Goal: Task Accomplishment & Management: Manage account settings

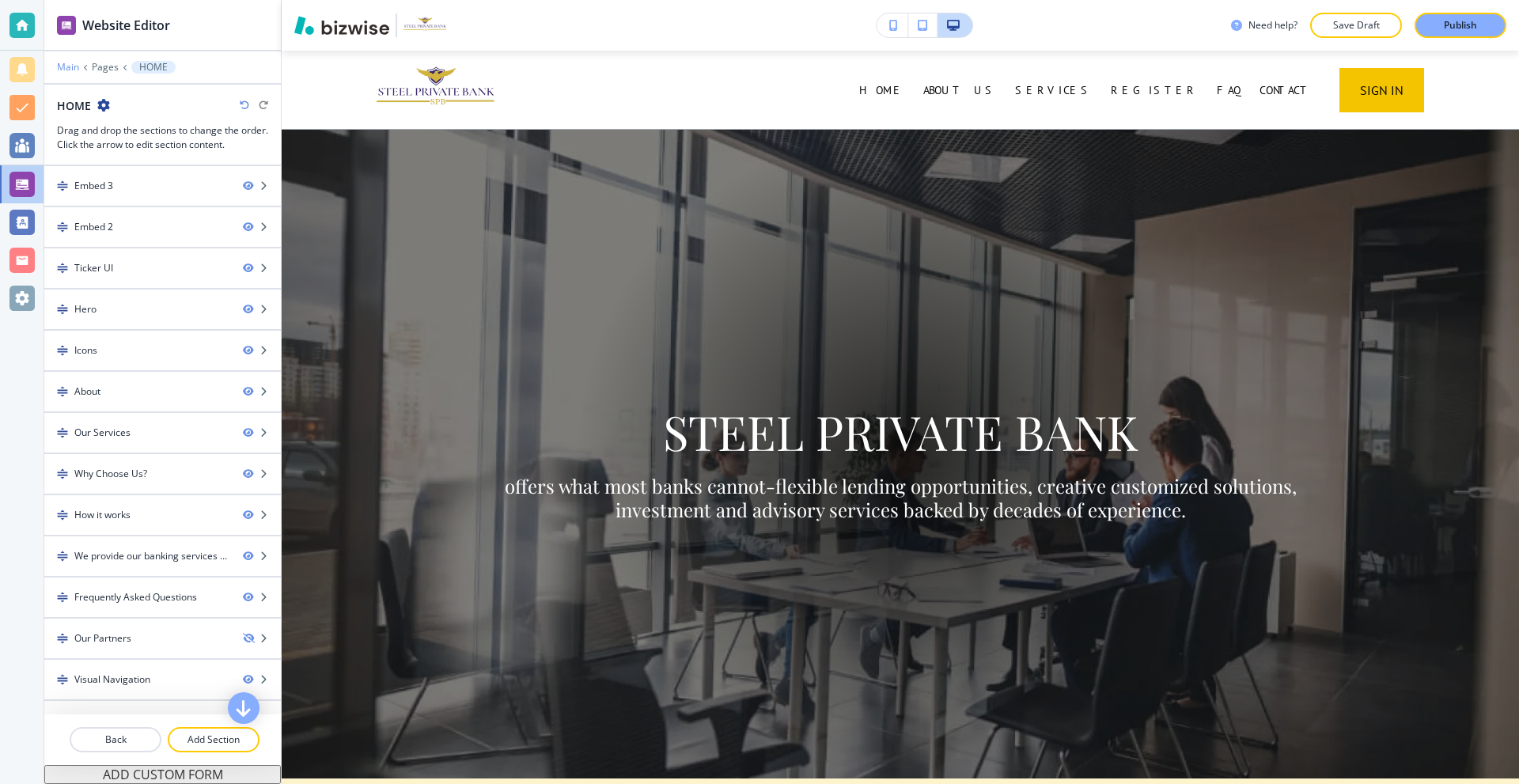
click at [58, 67] on p "Main" at bounding box center [68, 67] width 22 height 11
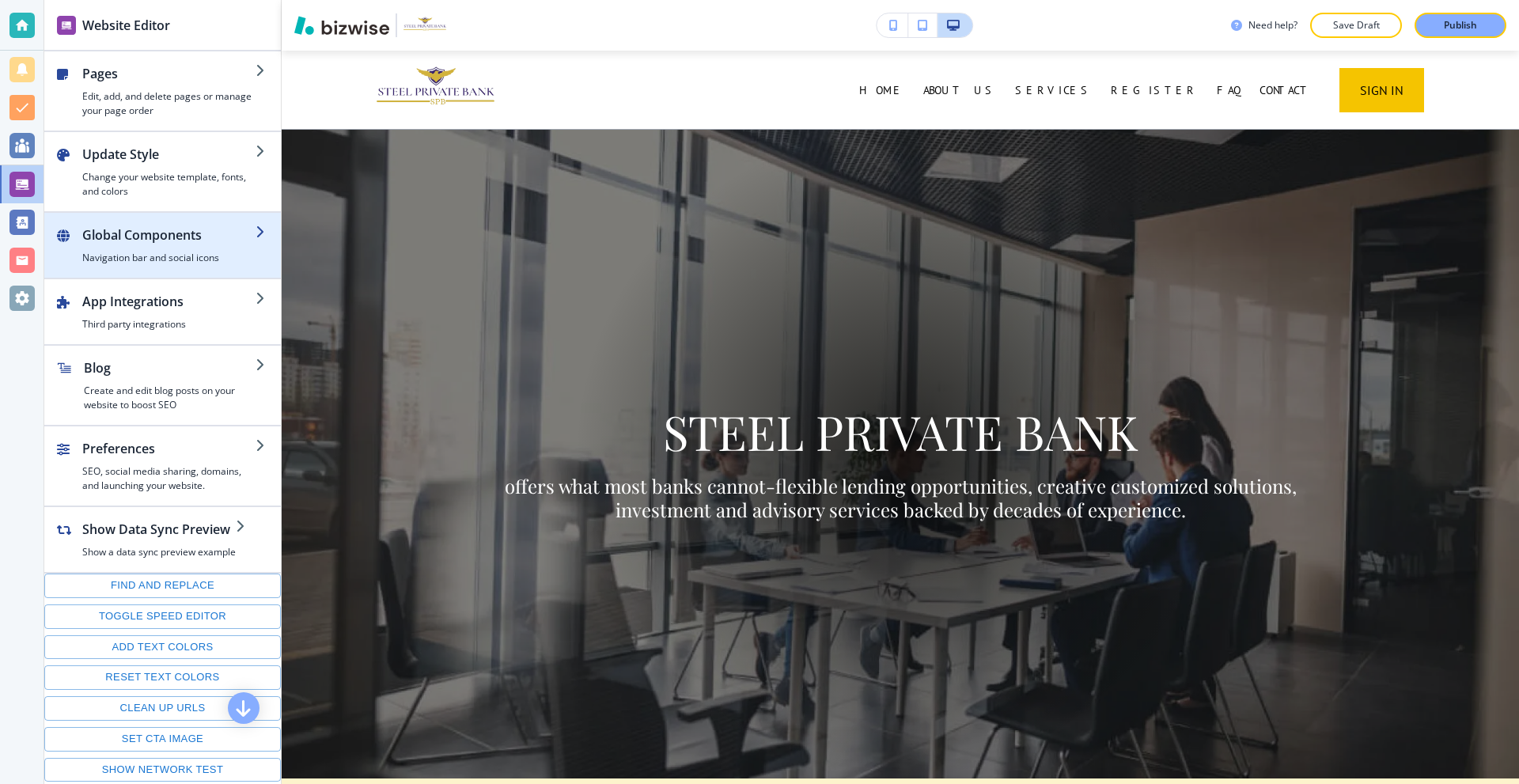
click at [187, 243] on h2 "Global Components" at bounding box center [169, 234] width 174 height 19
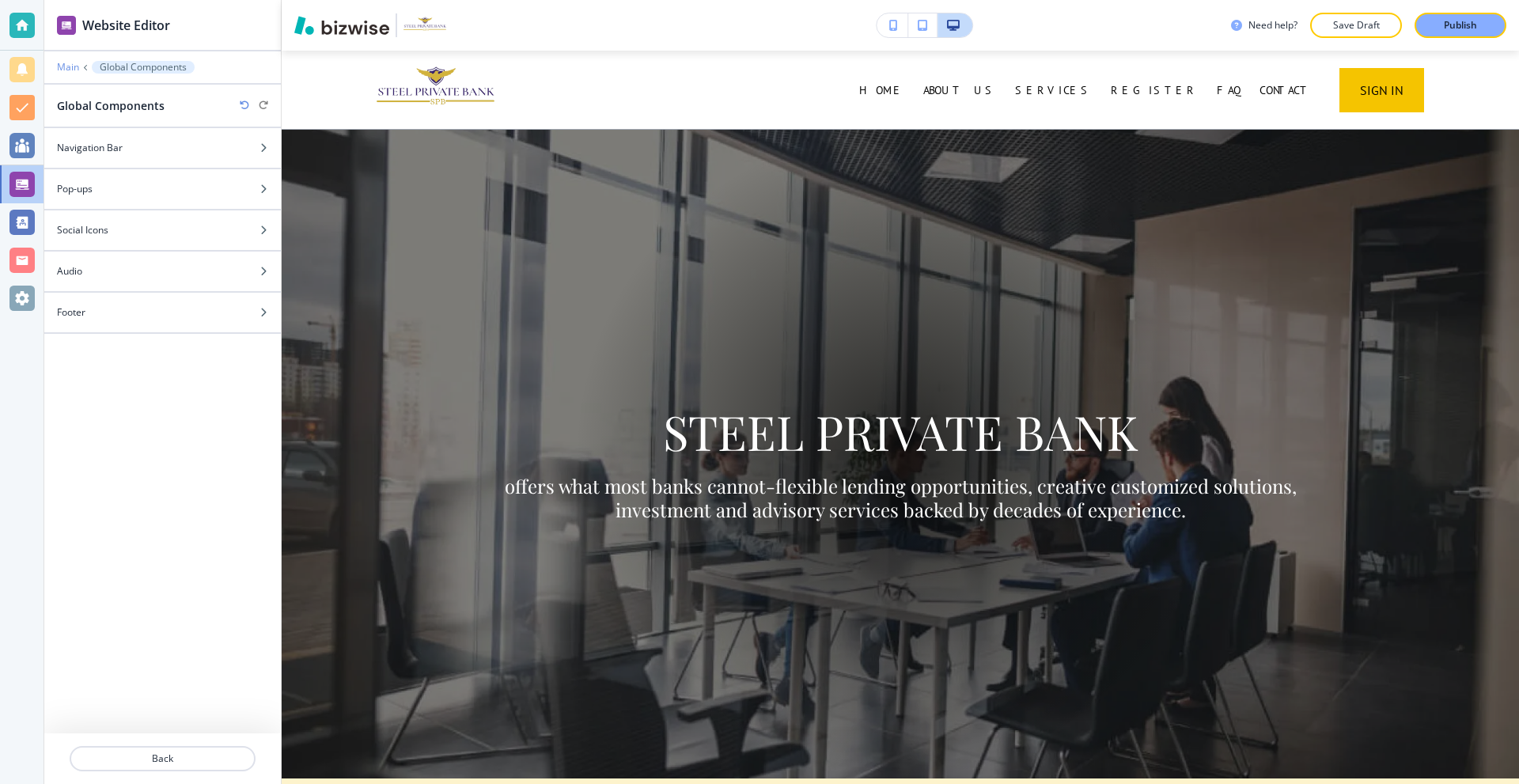
click at [67, 71] on p "Main" at bounding box center [68, 67] width 22 height 11
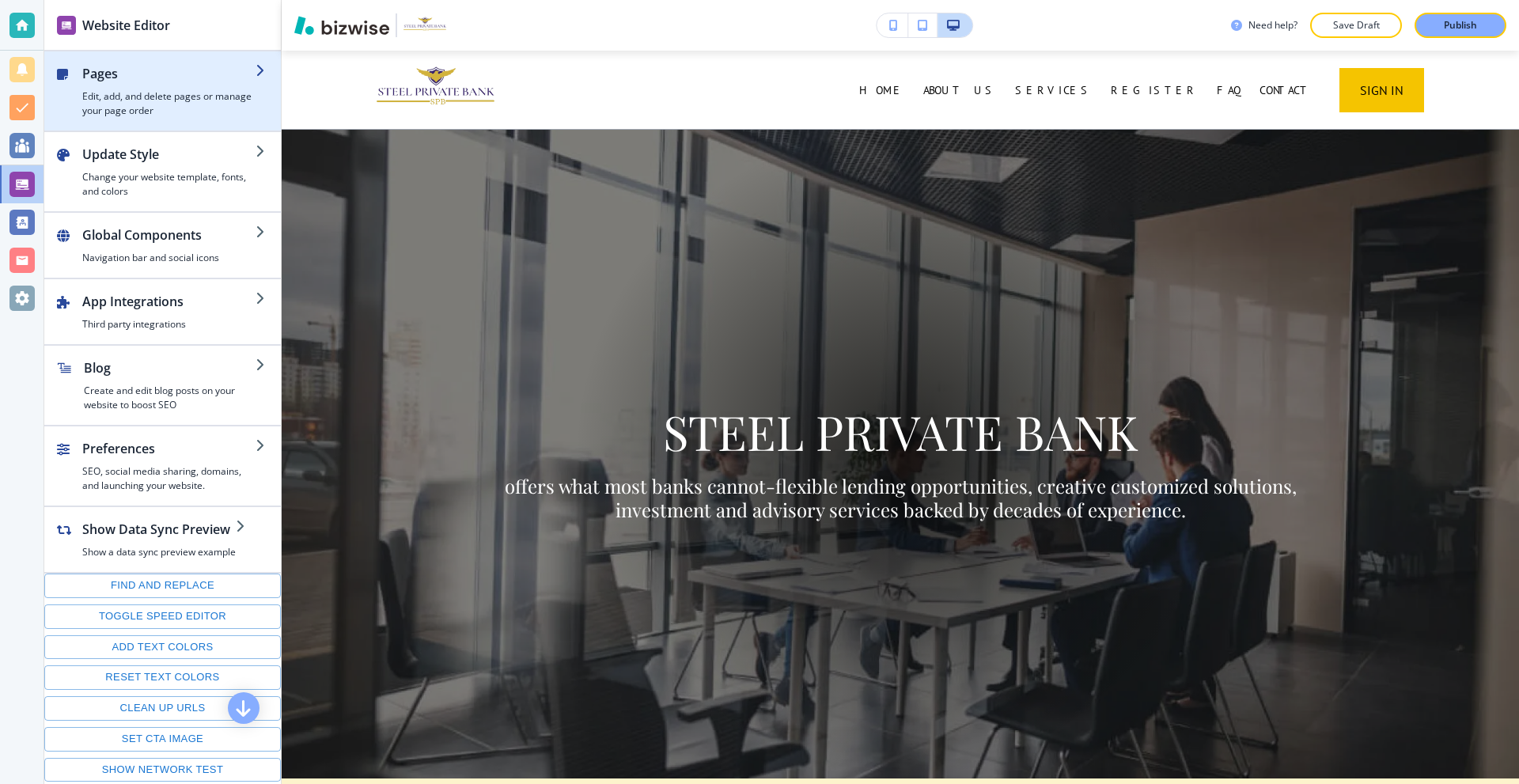
click at [129, 104] on h4 "Edit, add, and delete pages or manage your page order" at bounding box center [169, 103] width 174 height 28
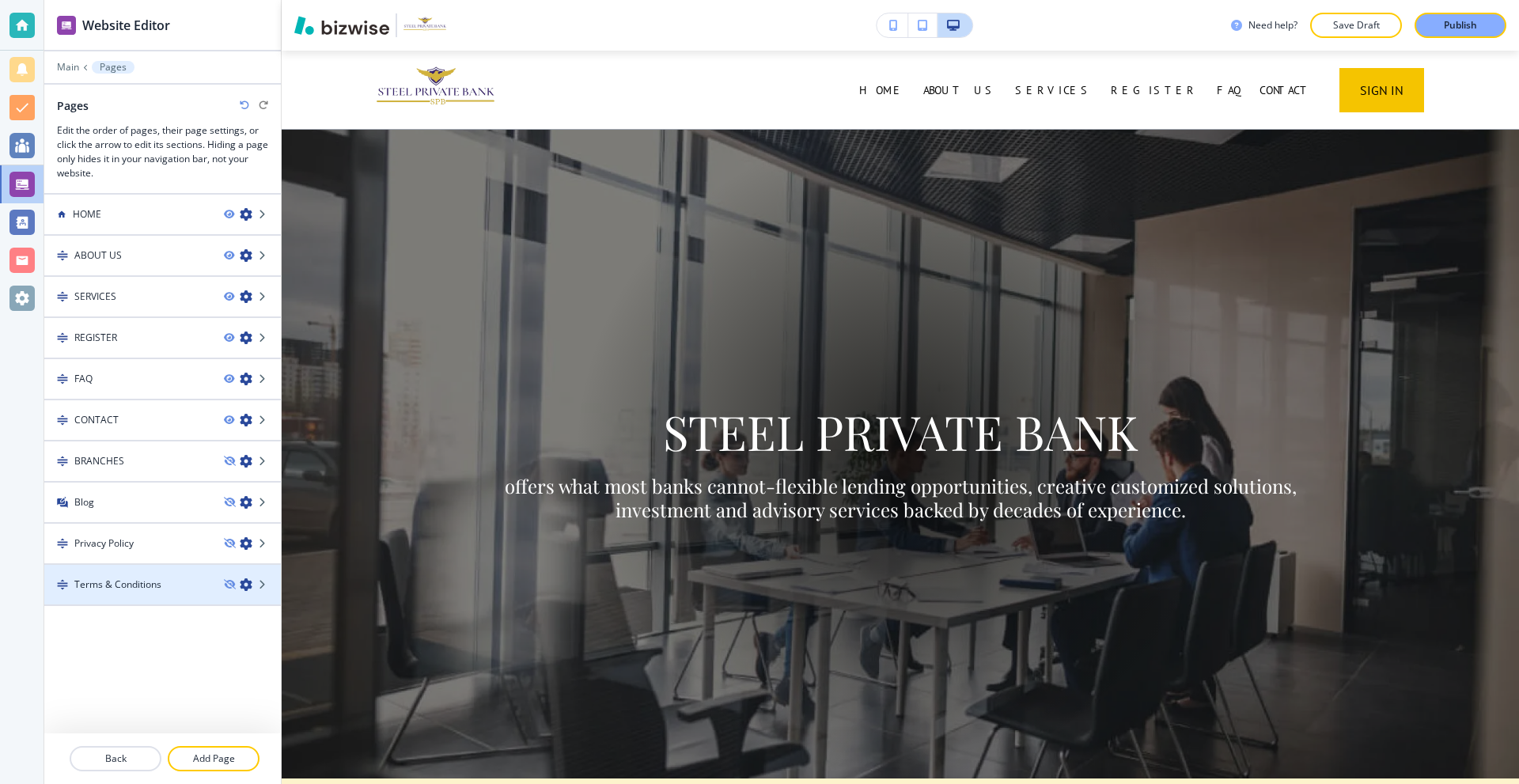
click at [147, 589] on h4 "Terms & Conditions" at bounding box center [118, 584] width 87 height 15
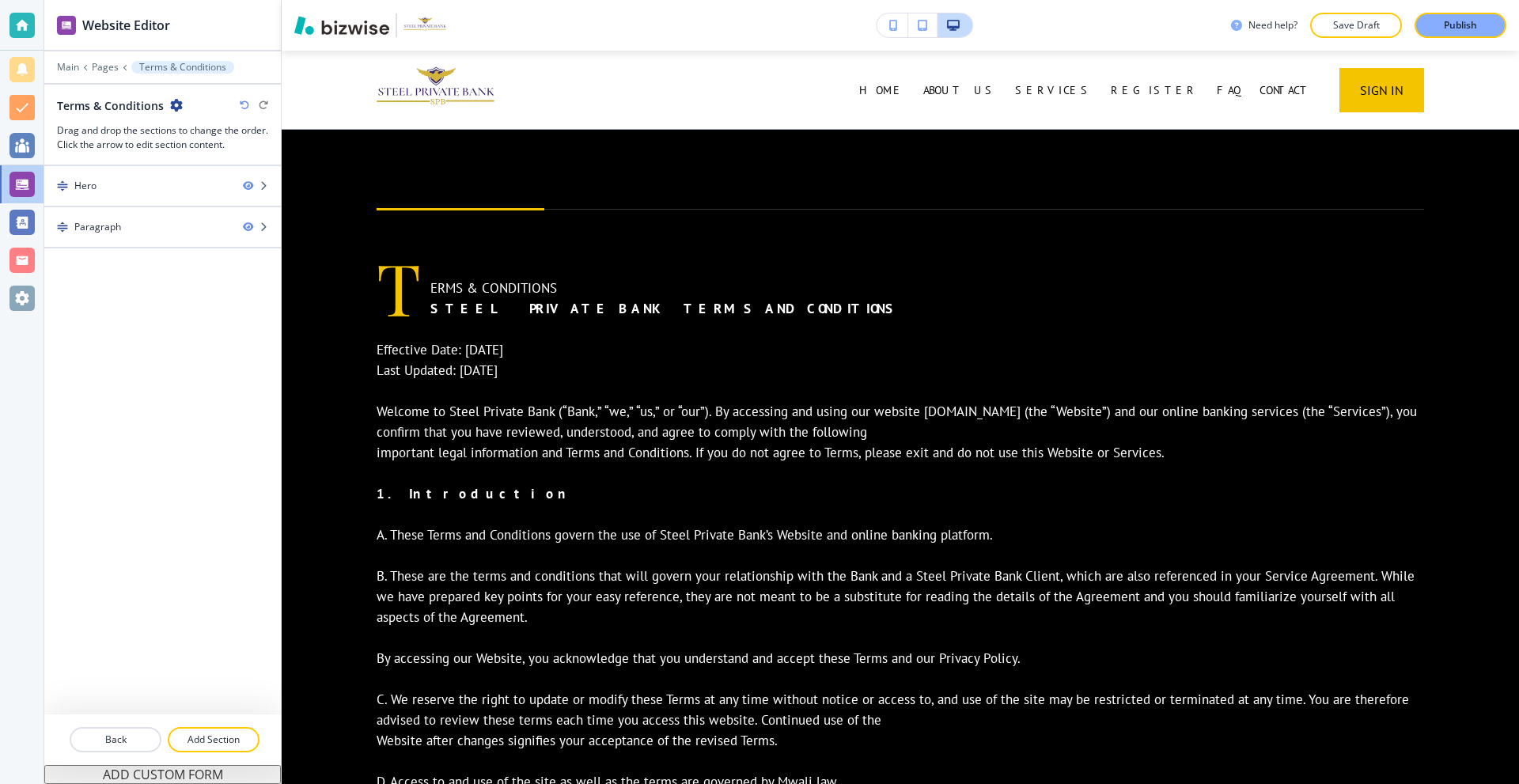
click at [176, 102] on icon "button" at bounding box center [176, 105] width 13 height 13
click at [210, 135] on p "Edit Page Settings" at bounding box center [218, 133] width 81 height 15
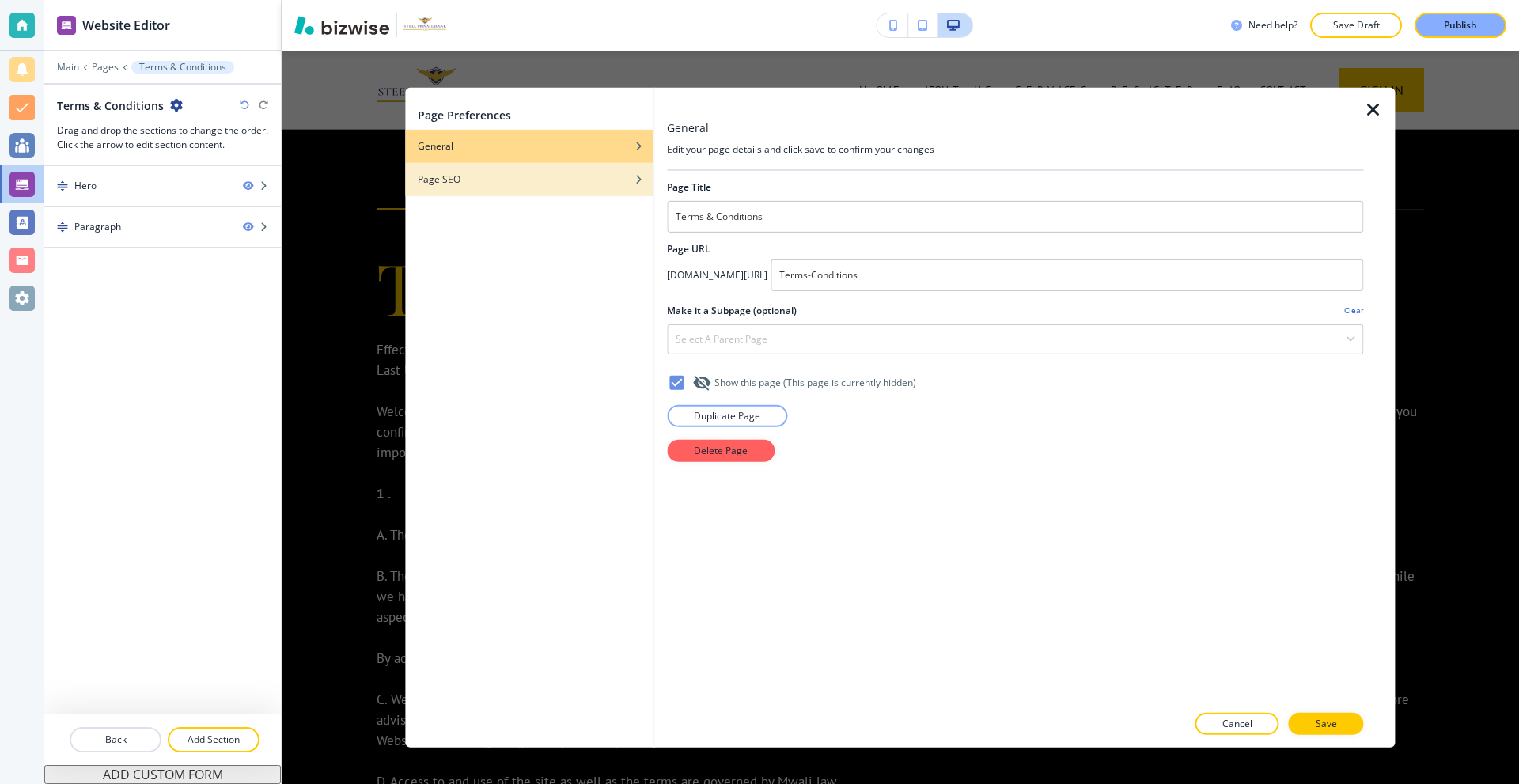
click at [495, 182] on div "Page SEO" at bounding box center [529, 179] width 247 height 15
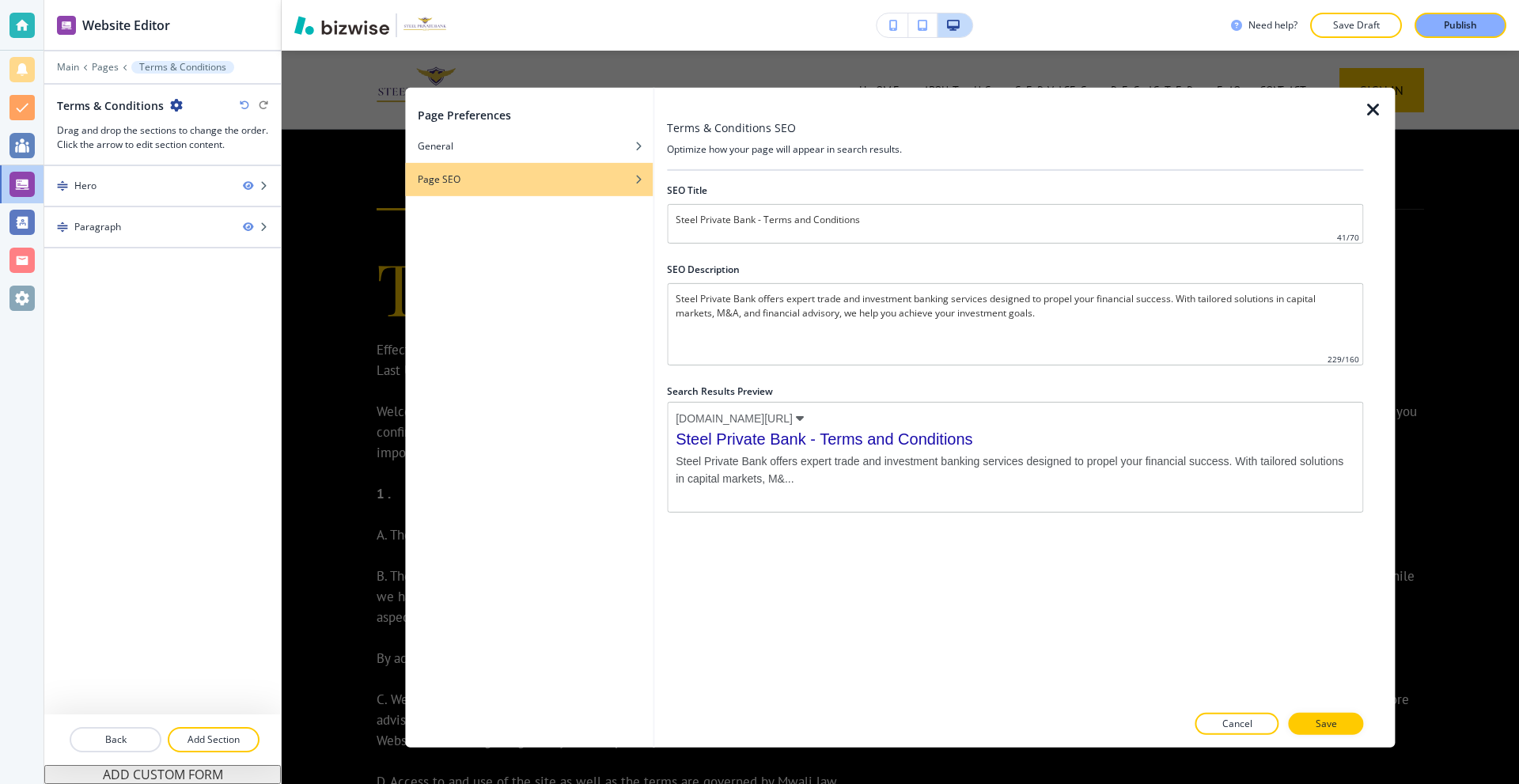
click at [345, 245] on div "Page Preferences General Page SEO Terms & Conditions SEO Optimize how your page…" at bounding box center [900, 417] width 1237 height 733
click at [519, 126] on div at bounding box center [529, 125] width 247 height 6
click at [514, 136] on div "button" at bounding box center [529, 134] width 247 height 9
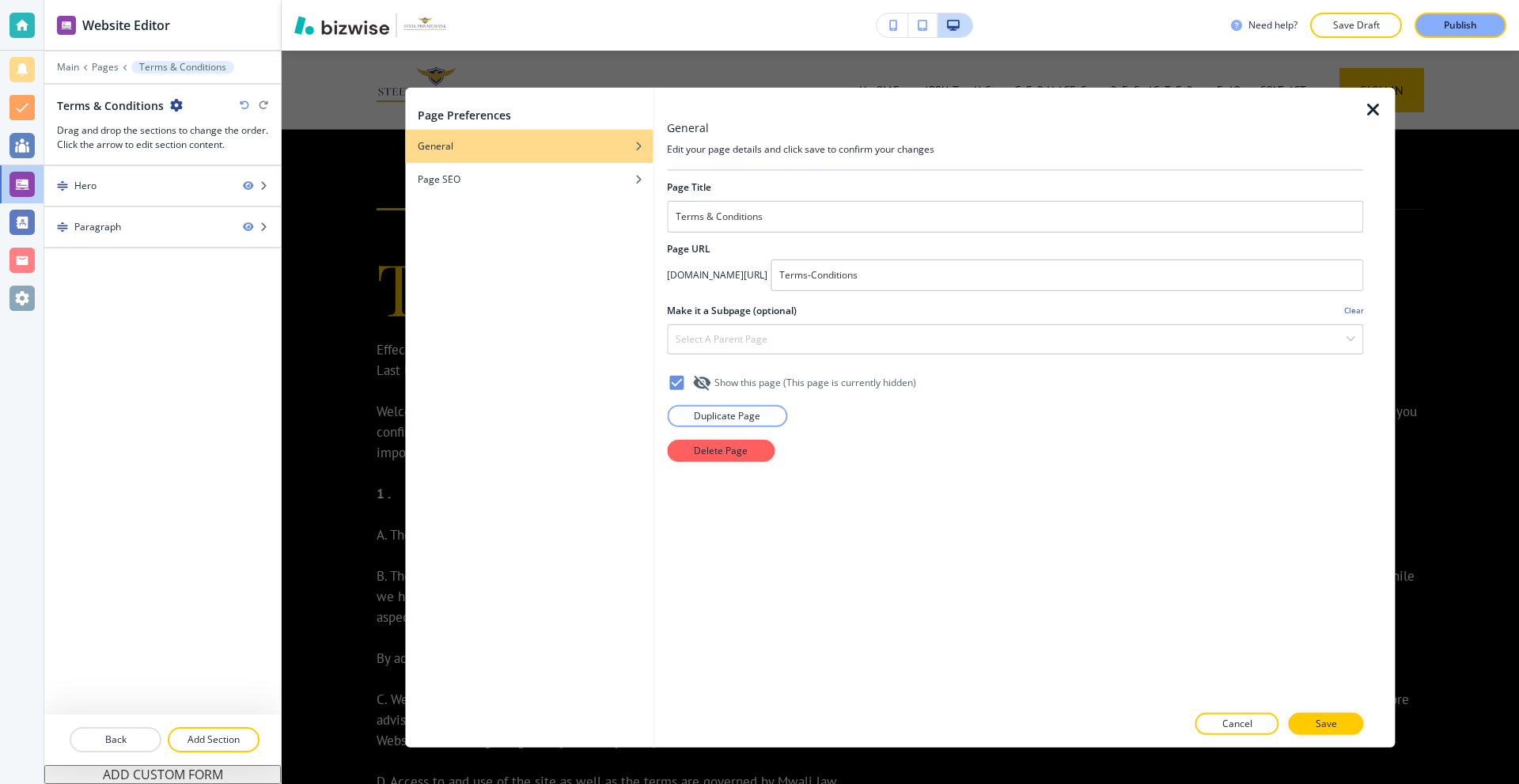
click at [674, 381] on icon at bounding box center [676, 382] width 15 height 15
click at [1331, 722] on p "Save" at bounding box center [1327, 724] width 22 height 15
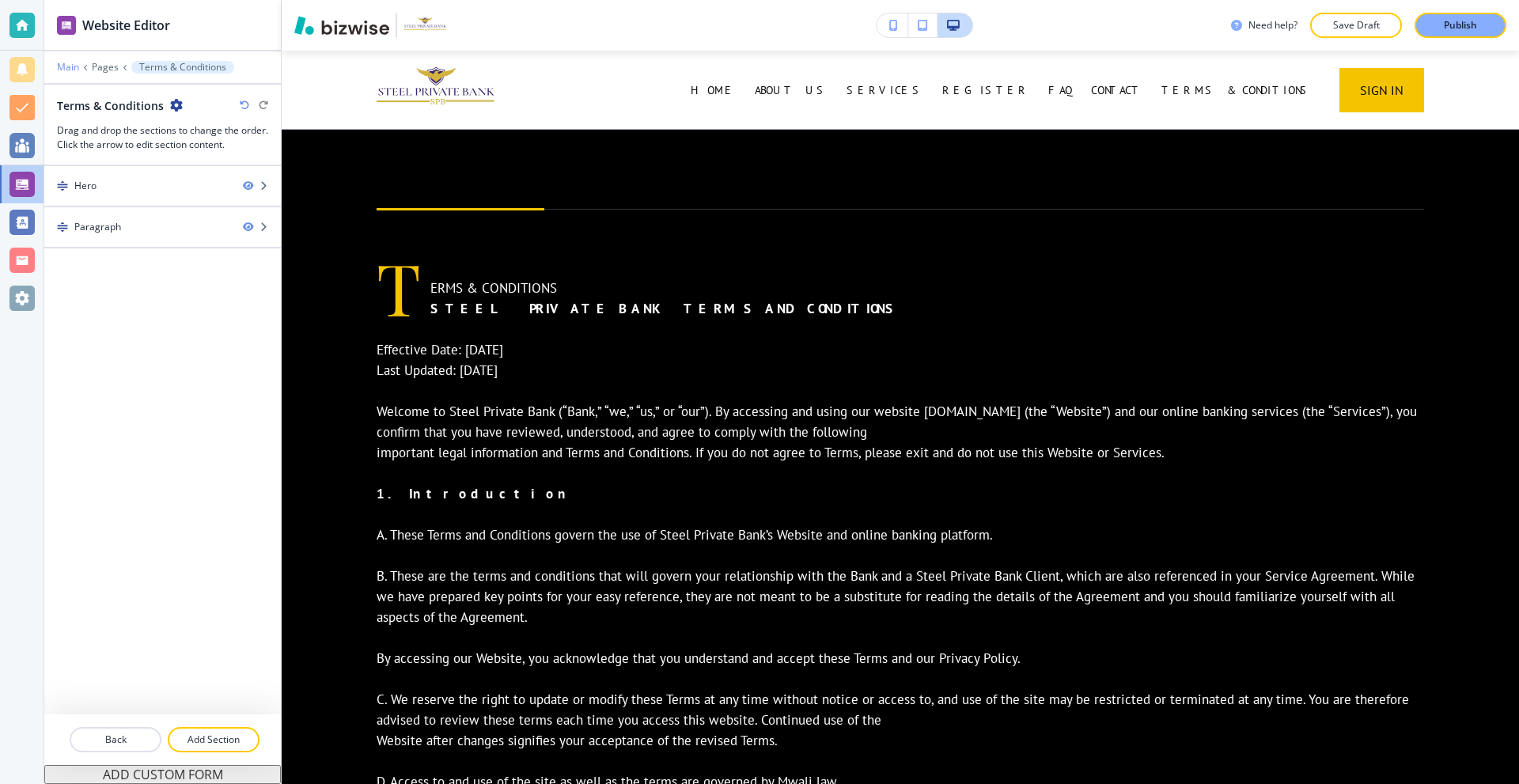
click at [77, 65] on p "Main" at bounding box center [68, 67] width 22 height 11
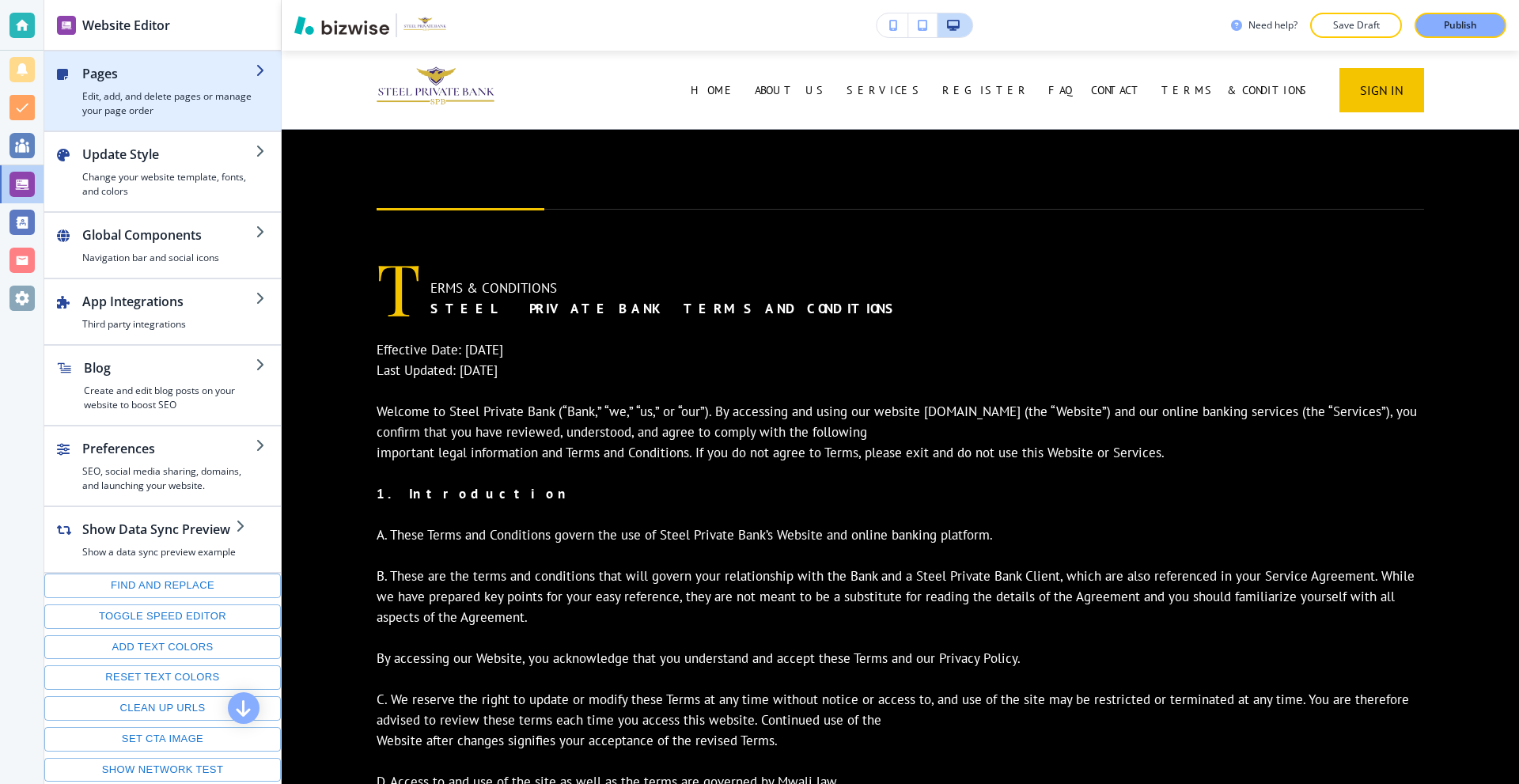
click at [144, 89] on h4 "Edit, add, and delete pages or manage your page order" at bounding box center [169, 103] width 174 height 28
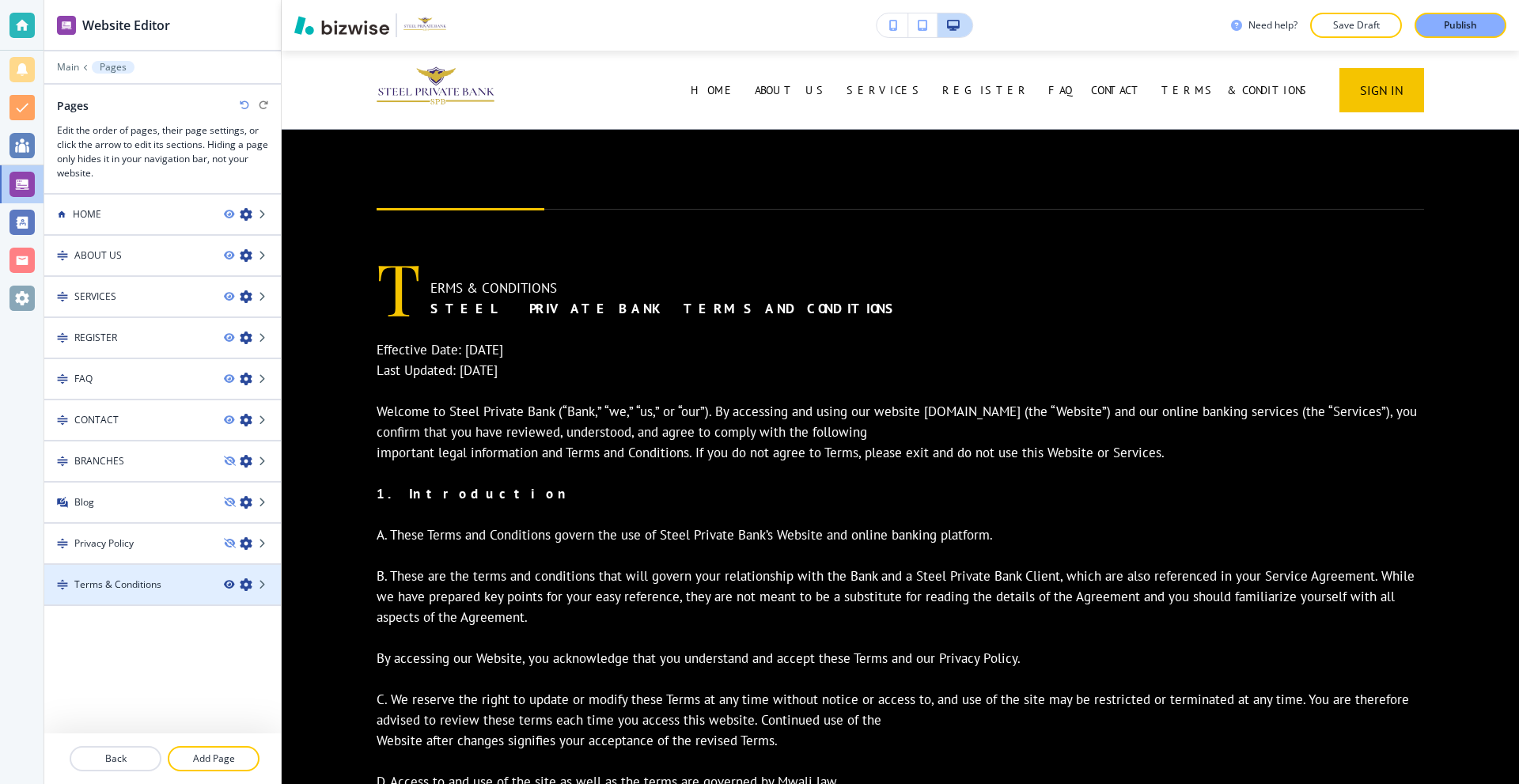
click at [232, 583] on icon "button" at bounding box center [228, 584] width 9 height 9
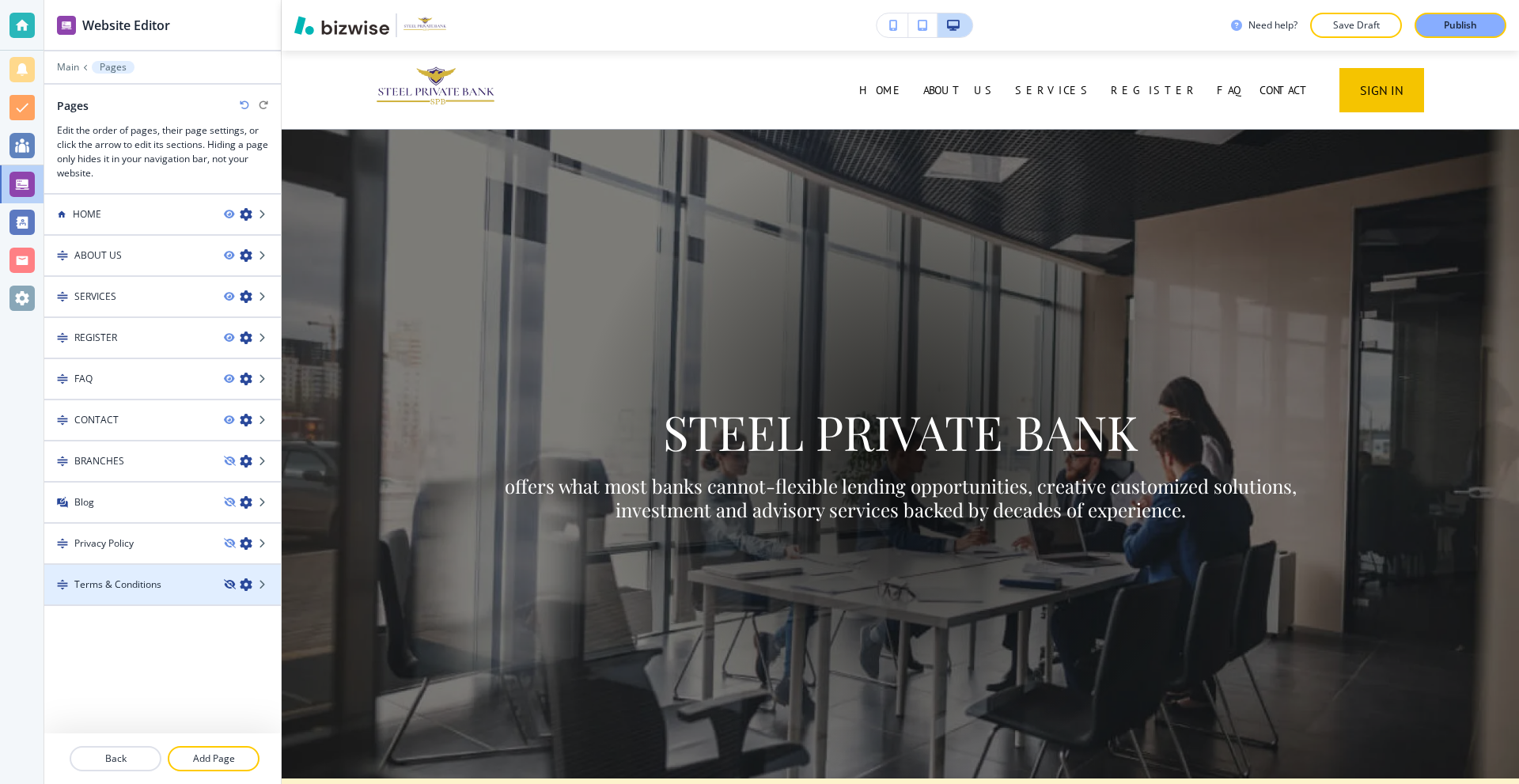
click at [232, 583] on icon "button" at bounding box center [228, 584] width 9 height 9
click at [249, 582] on icon "button" at bounding box center [246, 584] width 13 height 13
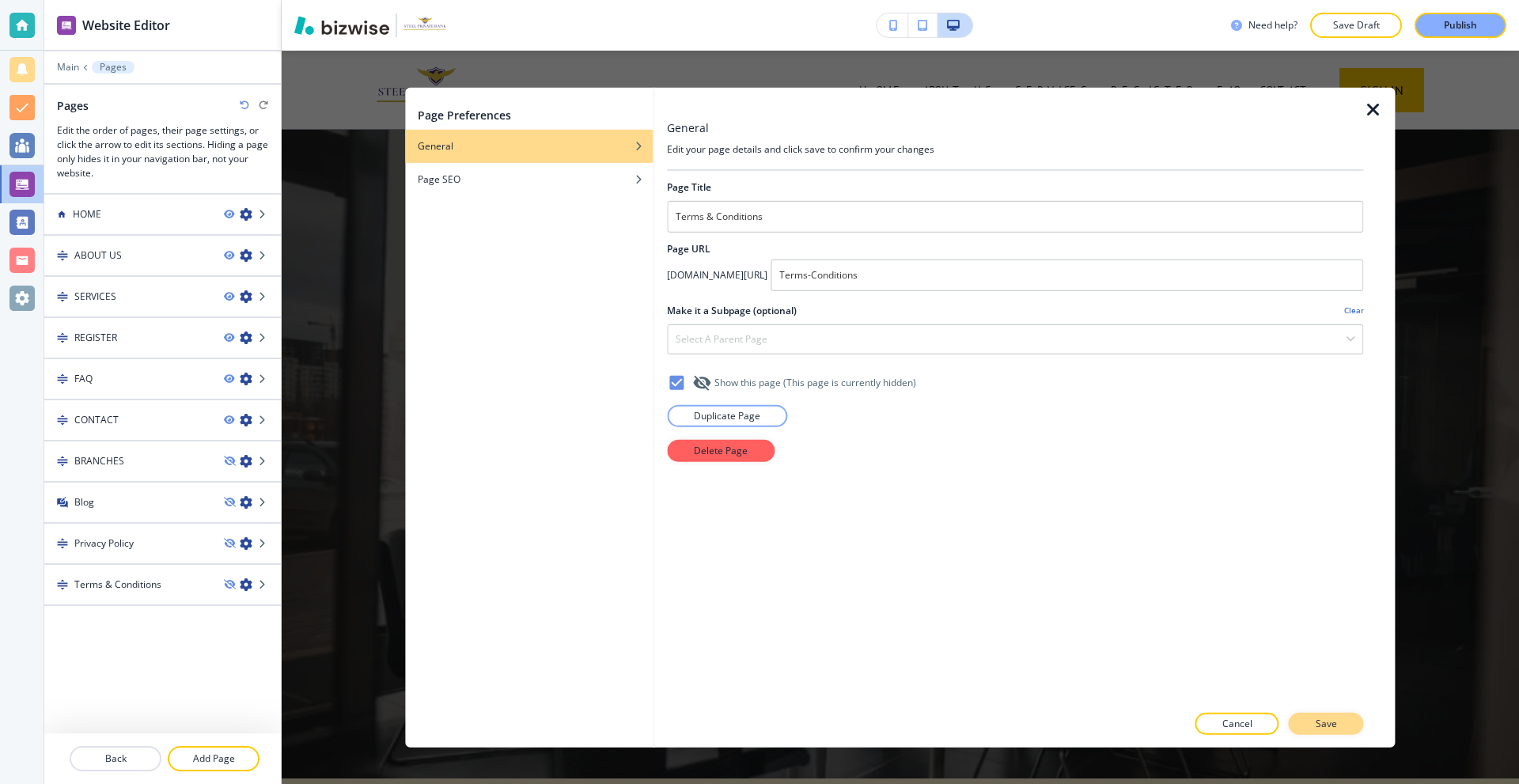
click at [1324, 723] on p "Save" at bounding box center [1327, 724] width 22 height 15
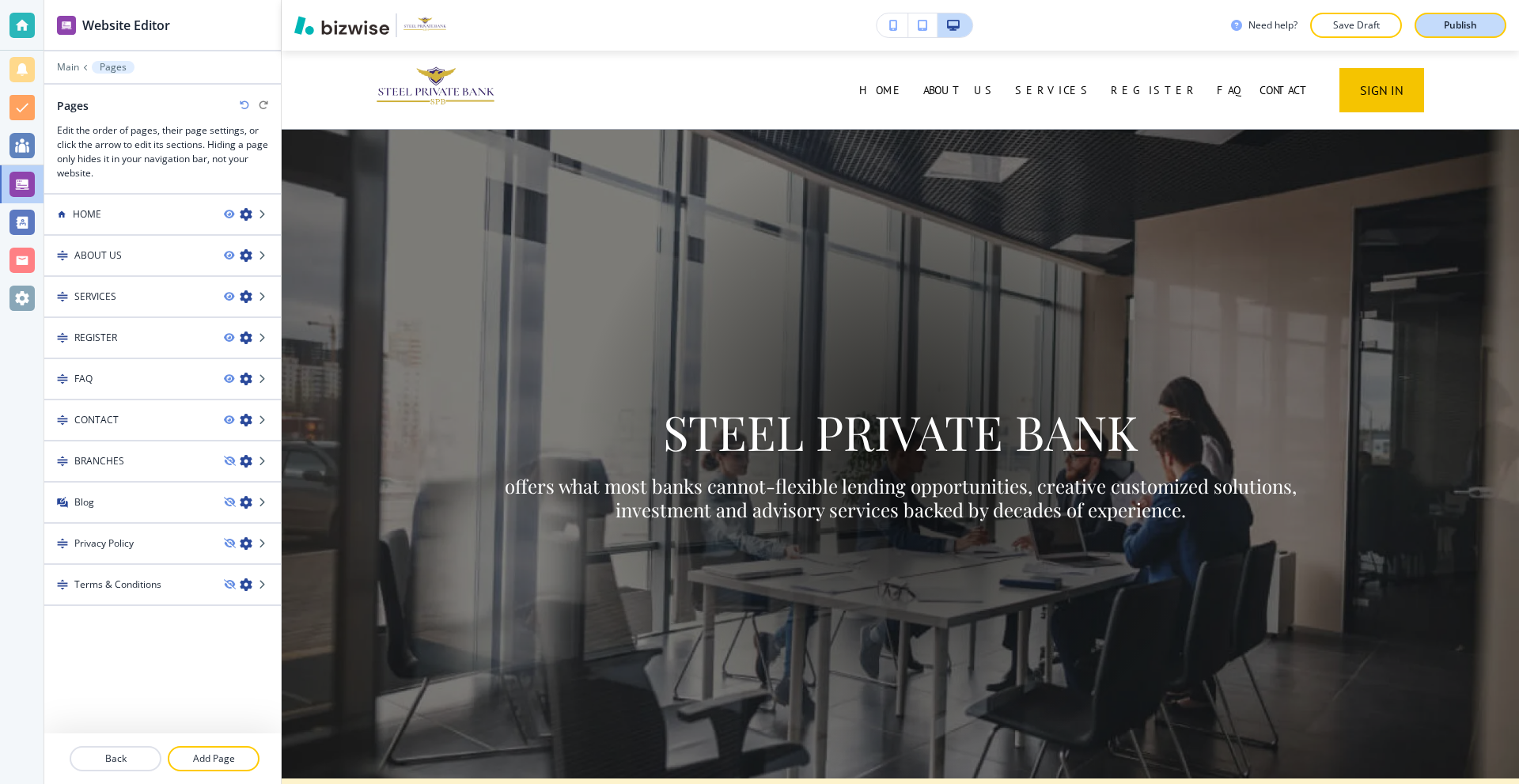
click at [1464, 15] on button "Publish" at bounding box center [1460, 25] width 92 height 25
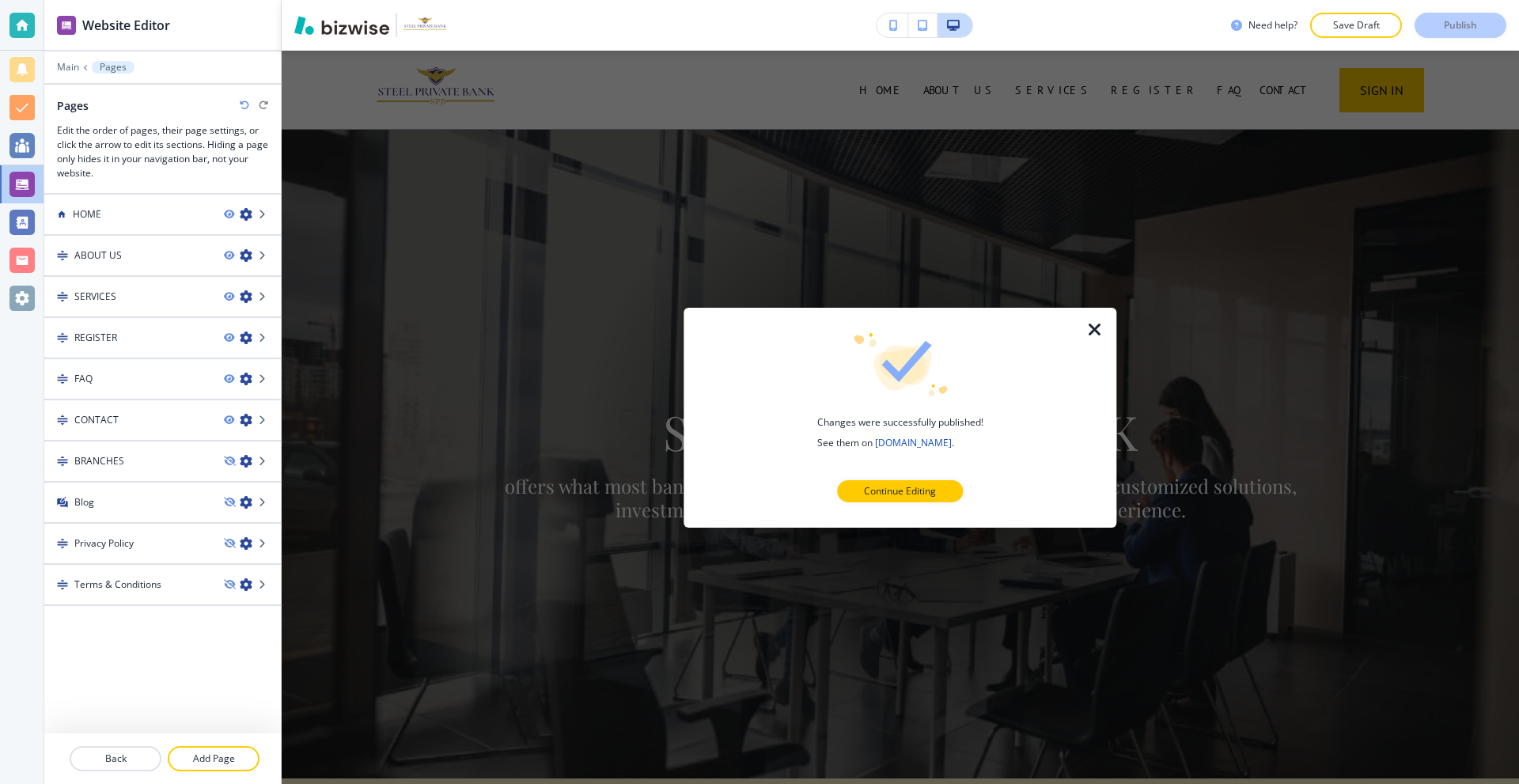
click at [1085, 328] on icon "button" at bounding box center [1094, 329] width 19 height 19
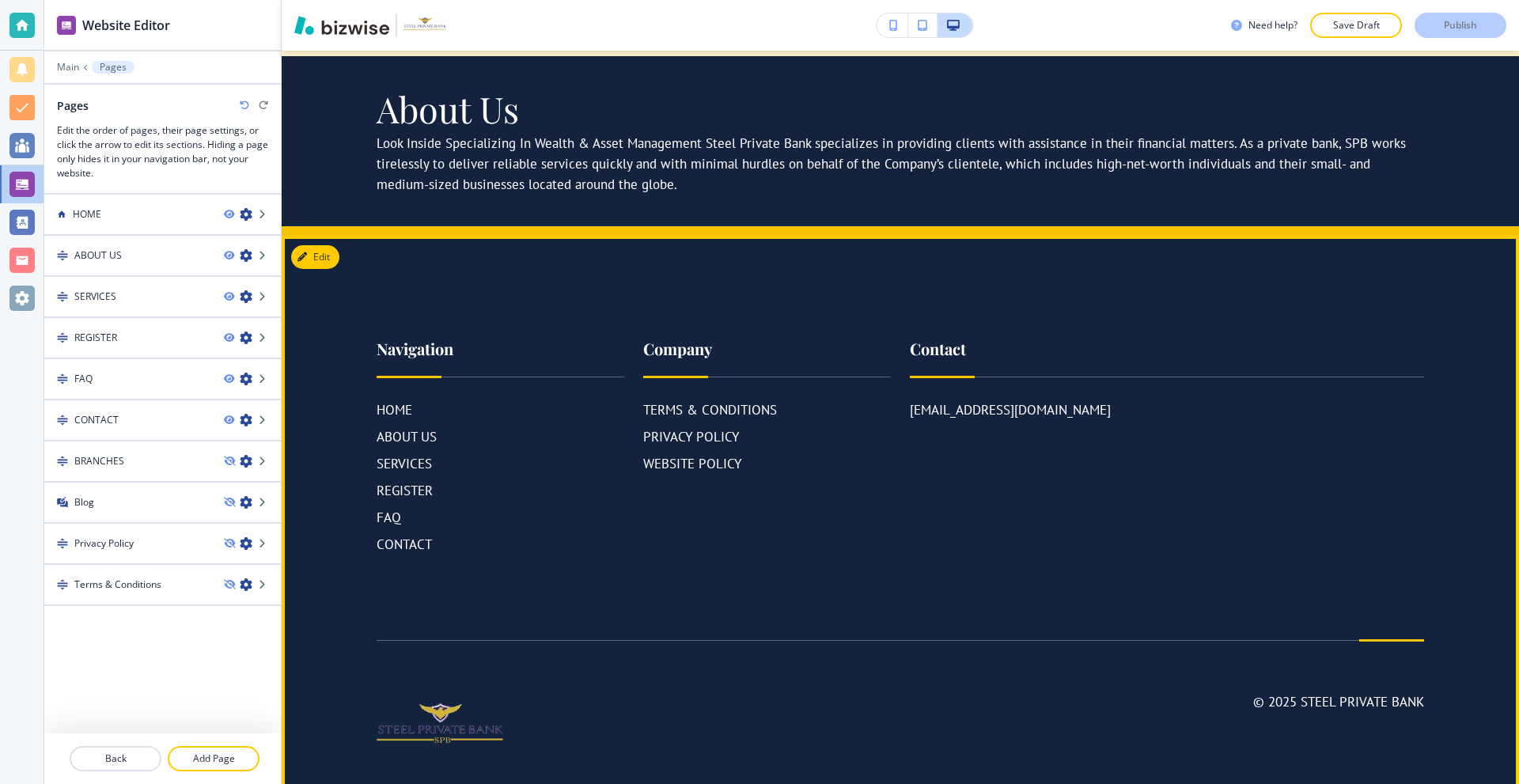
scroll to position [8055, 0]
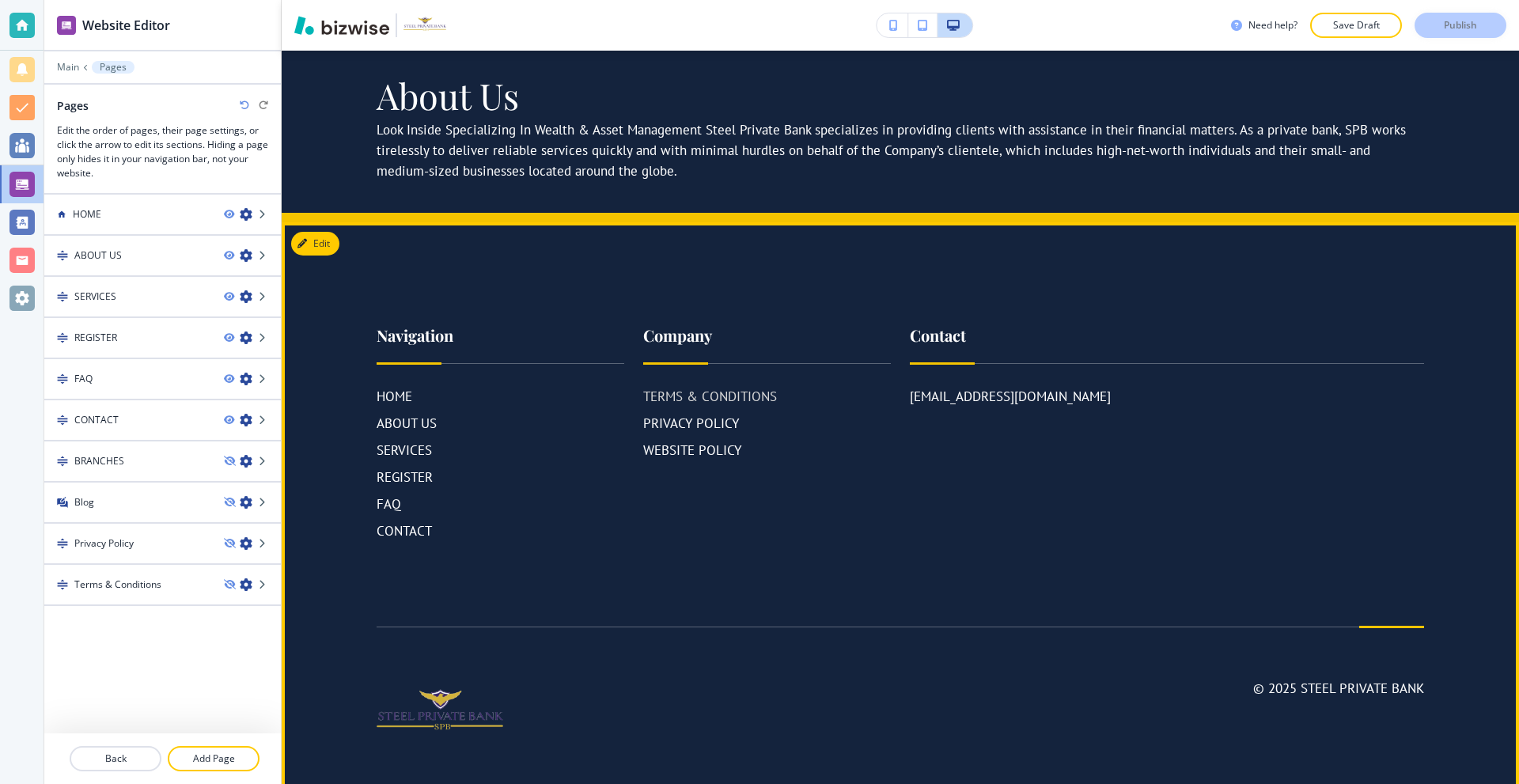
click at [673, 386] on p "TERMS & CONDITIONS" at bounding box center [710, 396] width 134 height 21
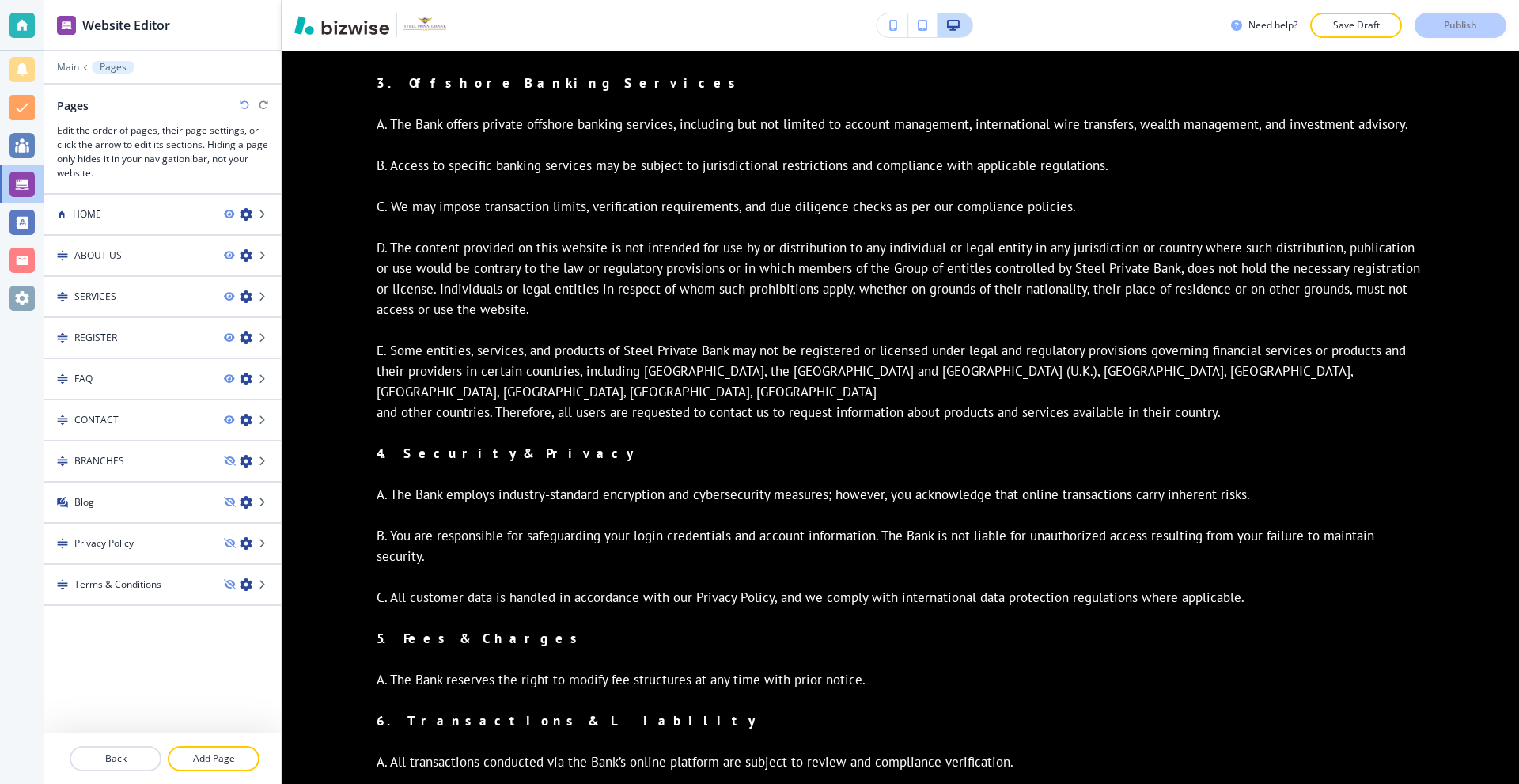
scroll to position [482, 0]
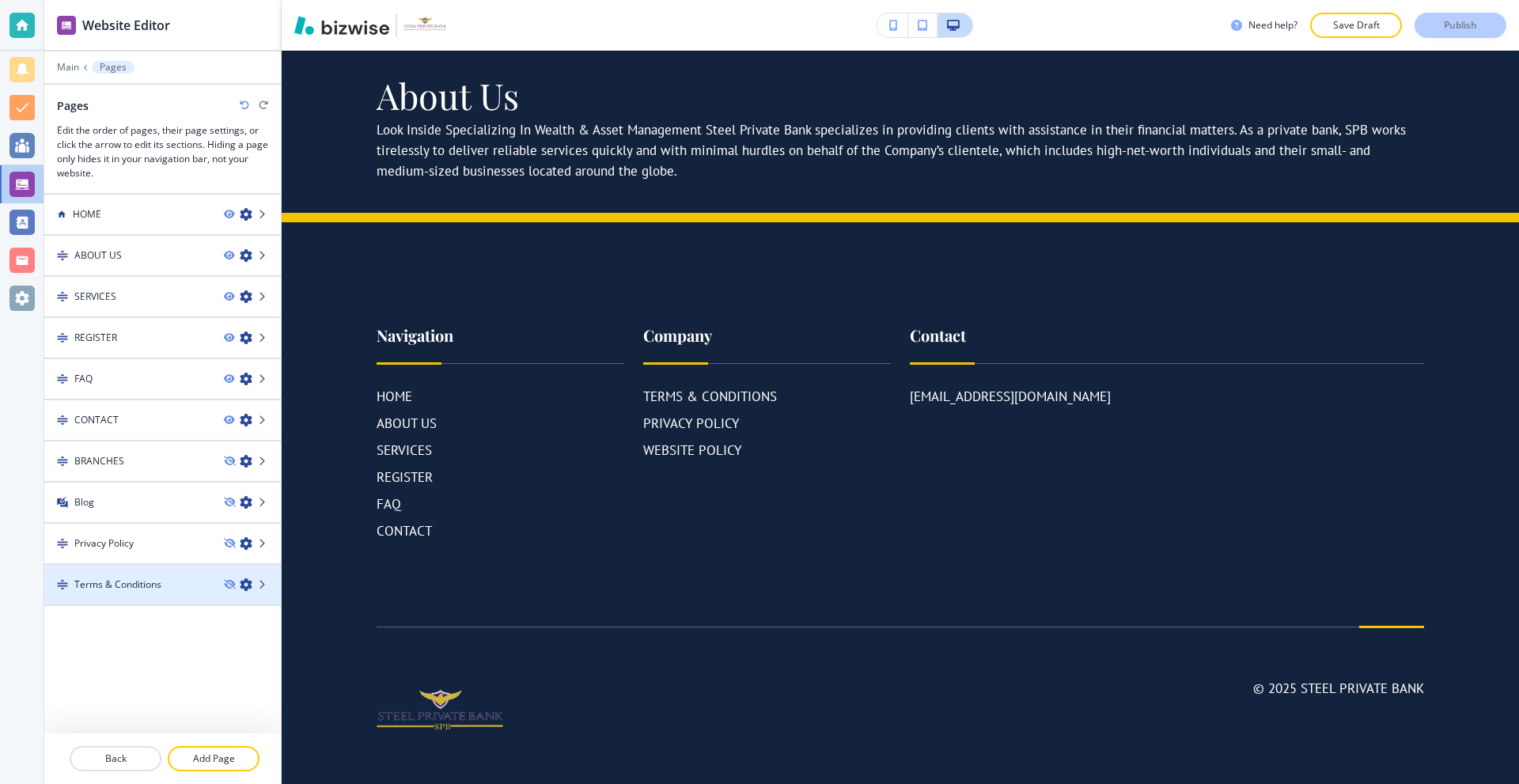
click at [107, 577] on h4 "Terms & Conditions" at bounding box center [118, 584] width 87 height 15
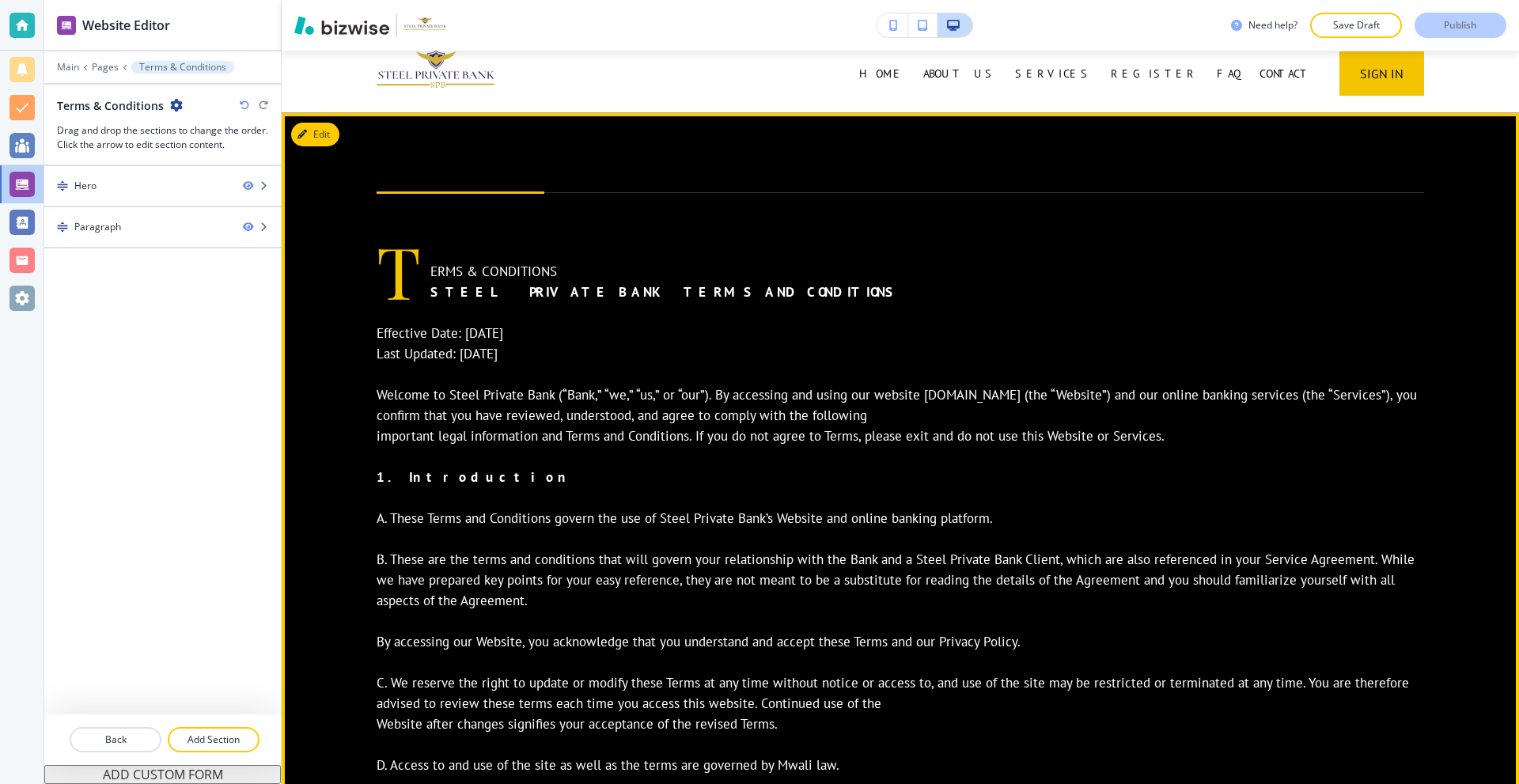
scroll to position [0, 0]
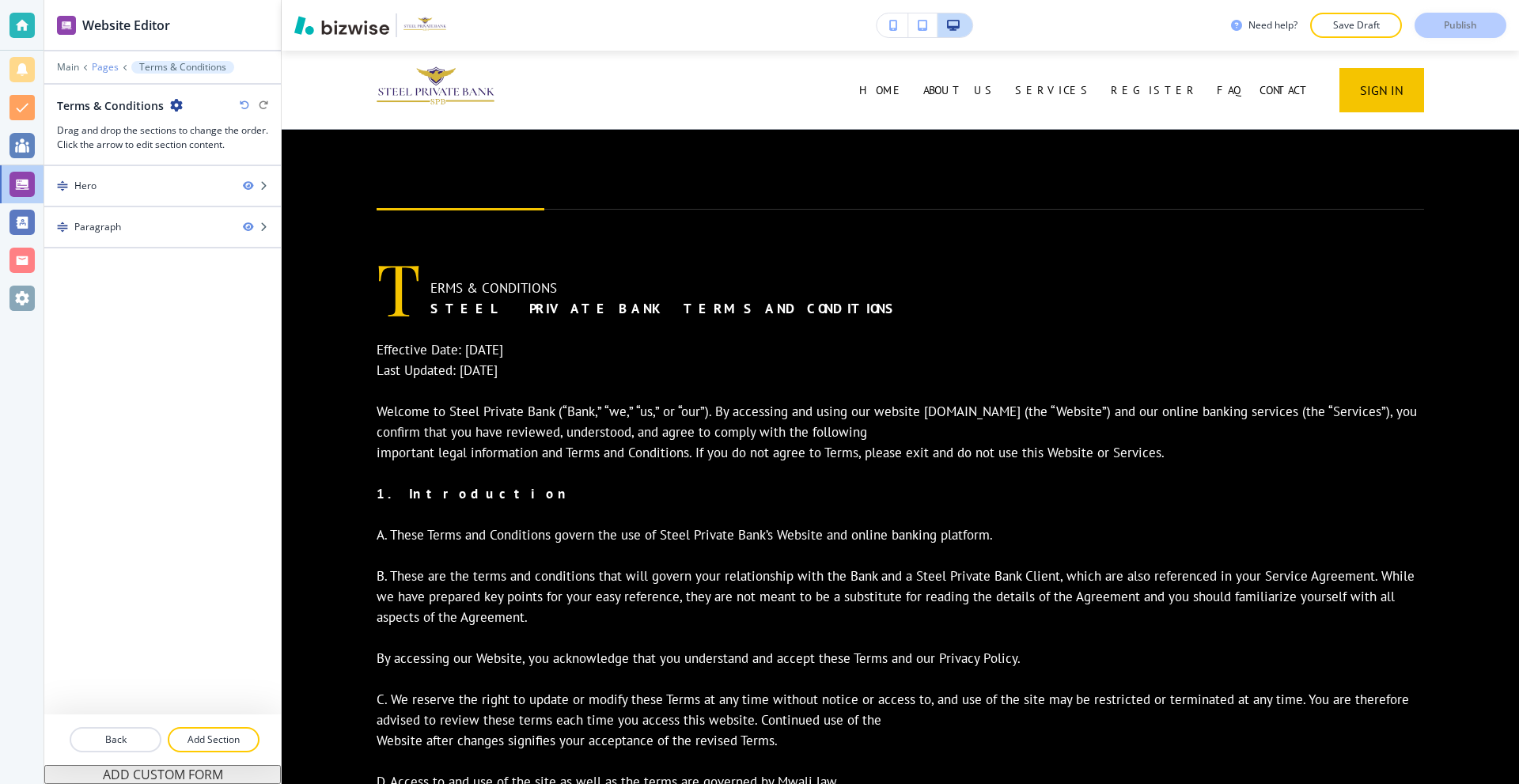
click at [106, 67] on p "Pages" at bounding box center [105, 67] width 27 height 11
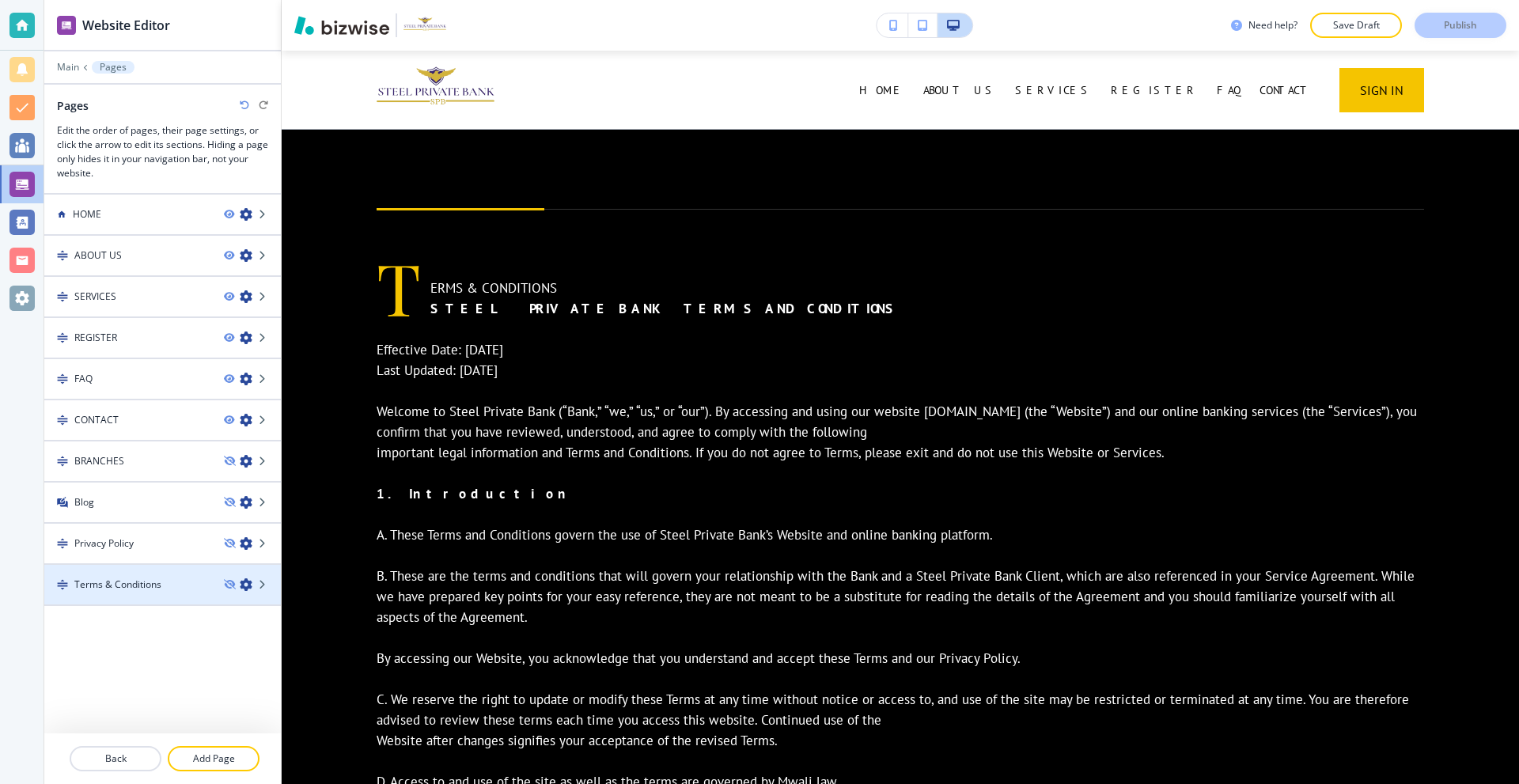
click at [185, 584] on div "Terms & Conditions" at bounding box center [128, 584] width 167 height 15
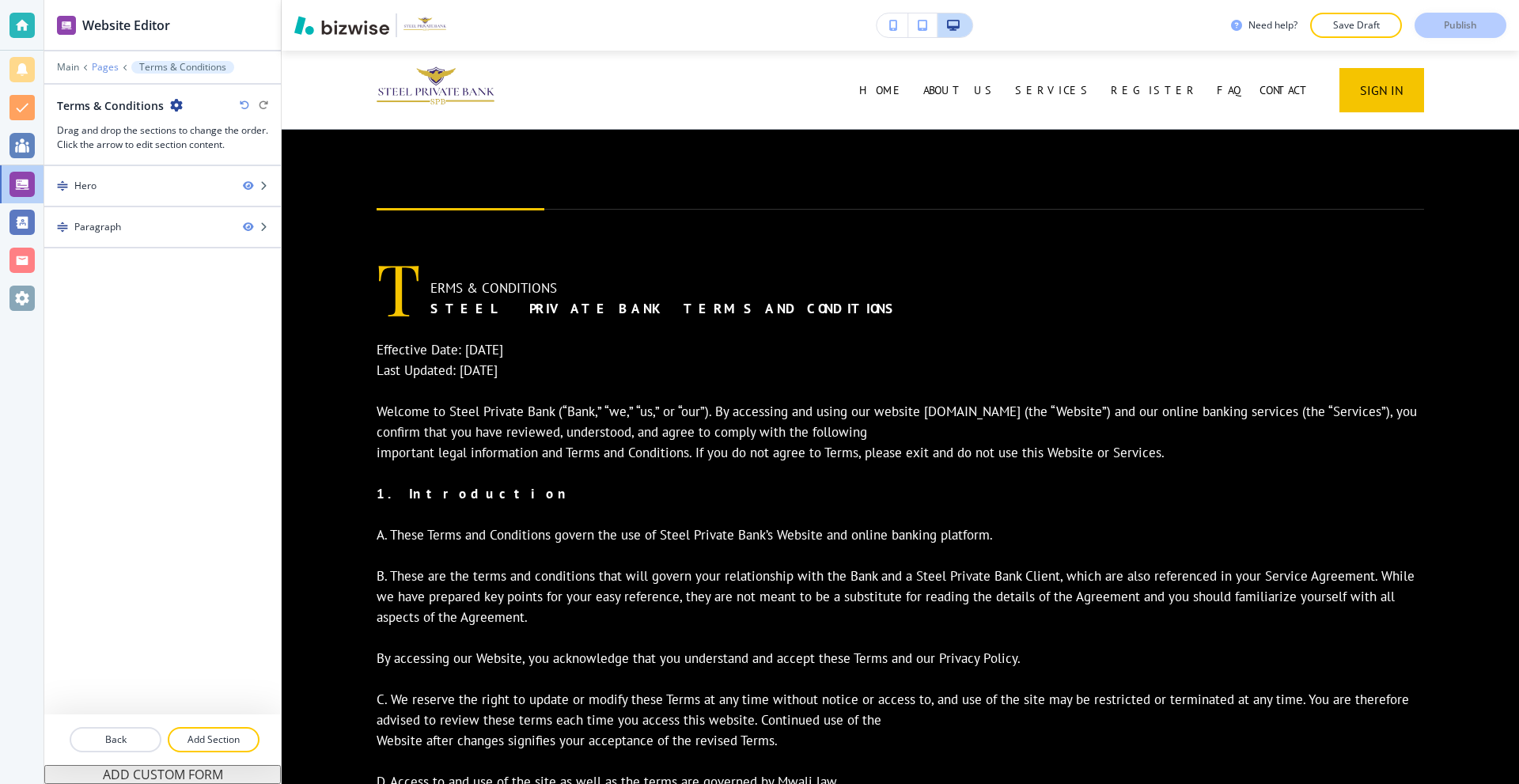
click at [106, 66] on p "Pages" at bounding box center [105, 67] width 27 height 11
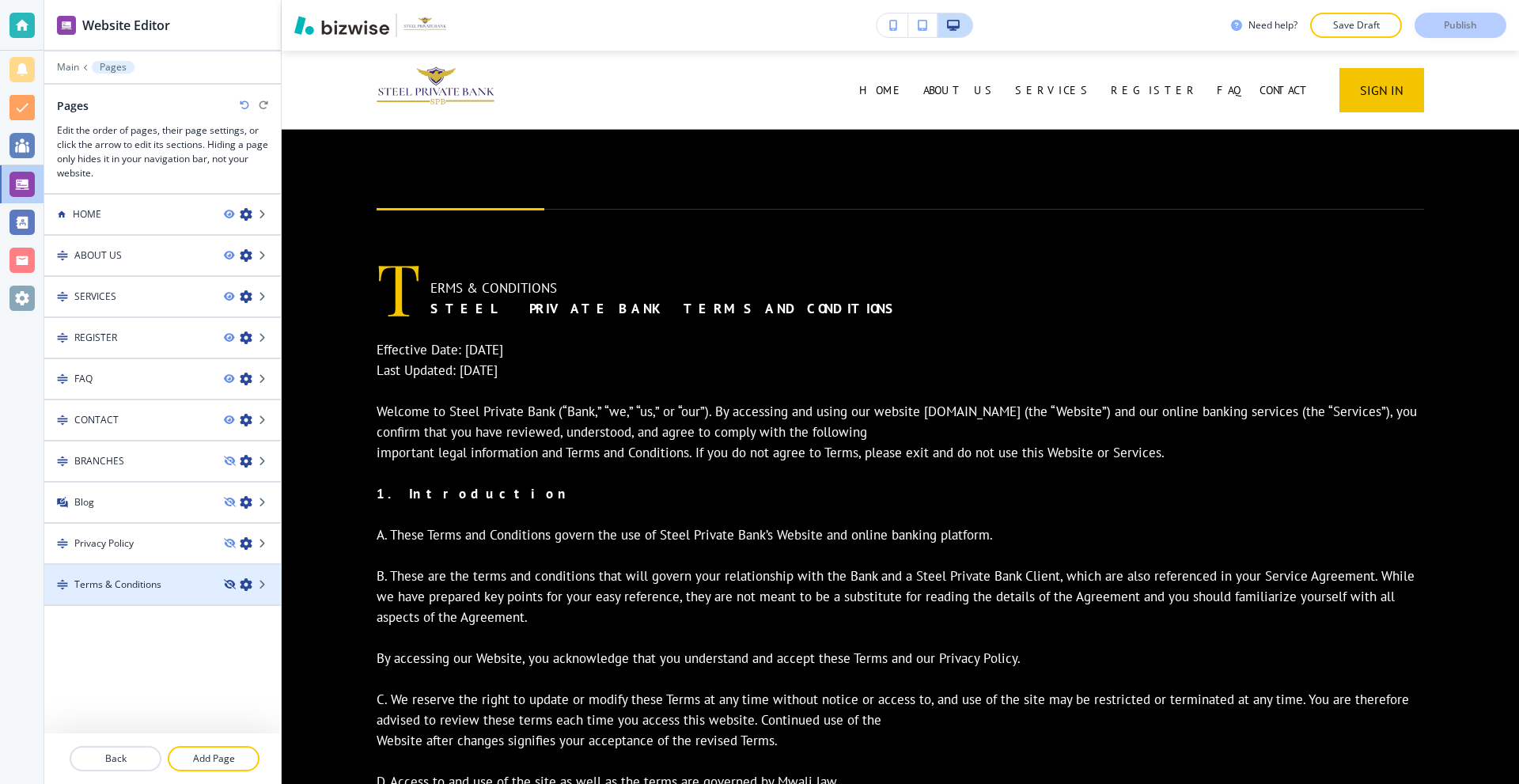
click at [233, 585] on icon "button" at bounding box center [228, 584] width 9 height 9
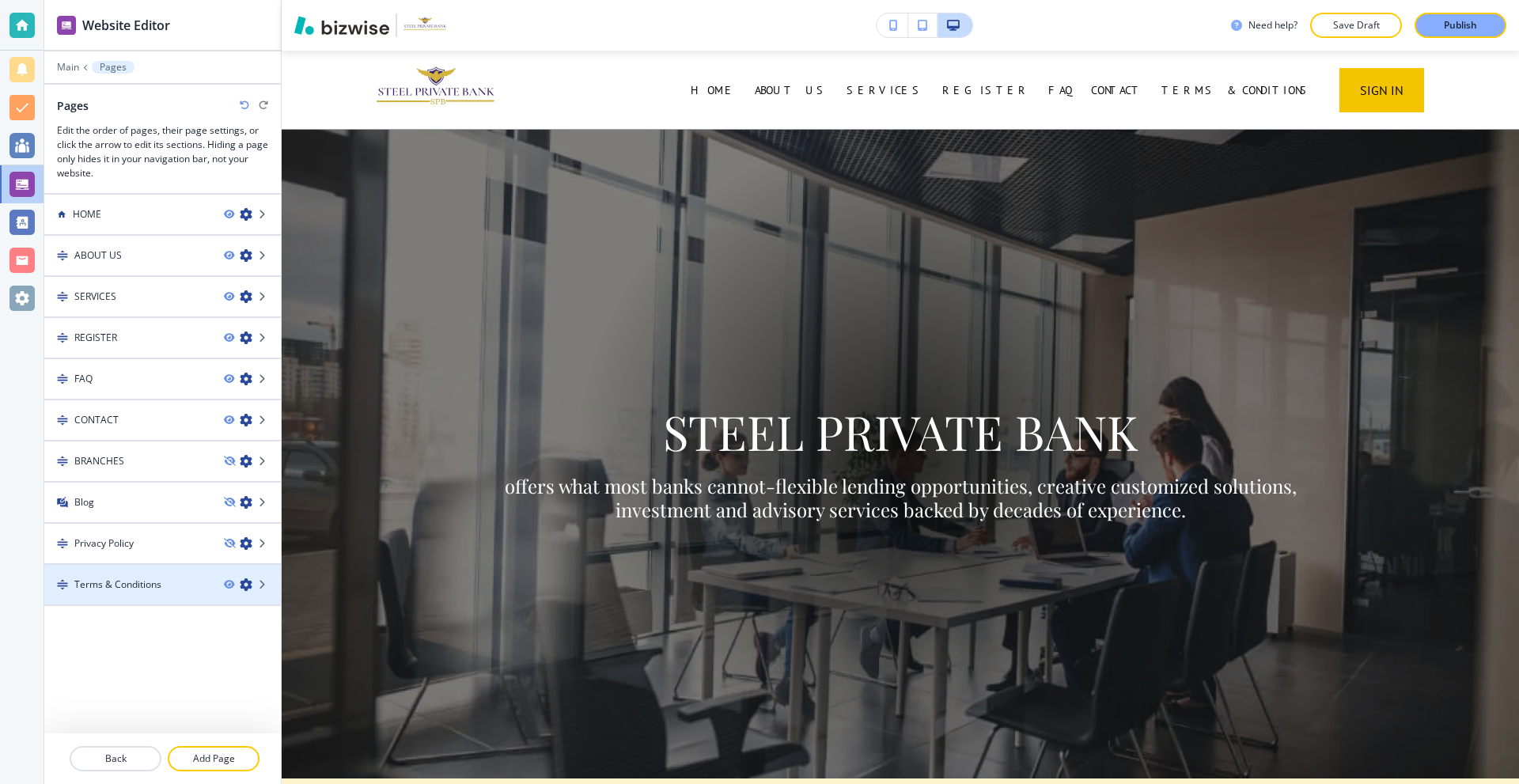
click at [244, 586] on icon "button" at bounding box center [246, 584] width 13 height 13
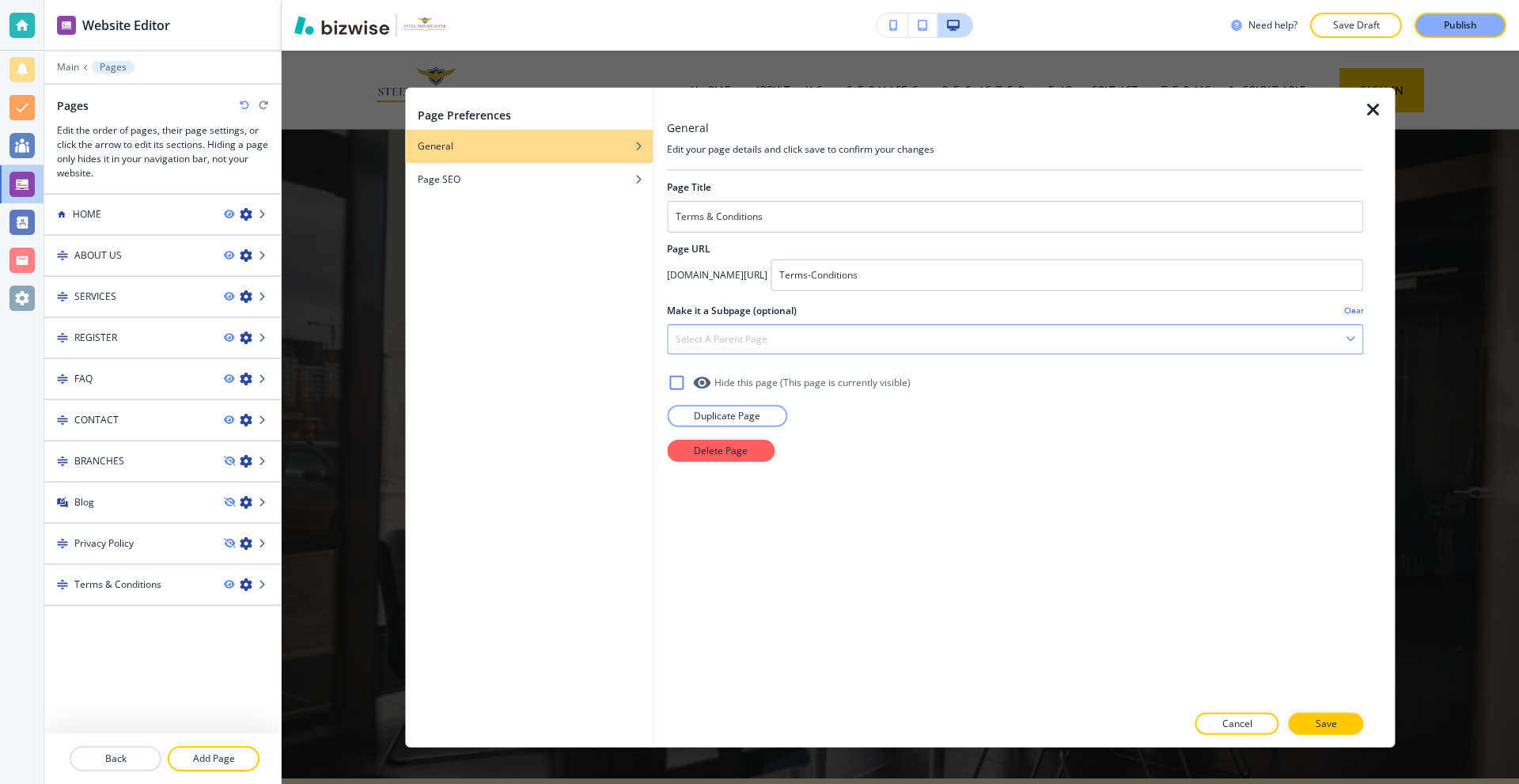
click at [835, 351] on div "Select a parent page" at bounding box center [1015, 338] width 695 height 28
click at [837, 347] on div "Select a parent page" at bounding box center [1015, 338] width 695 height 28
click at [491, 171] on div "button" at bounding box center [529, 166] width 247 height 9
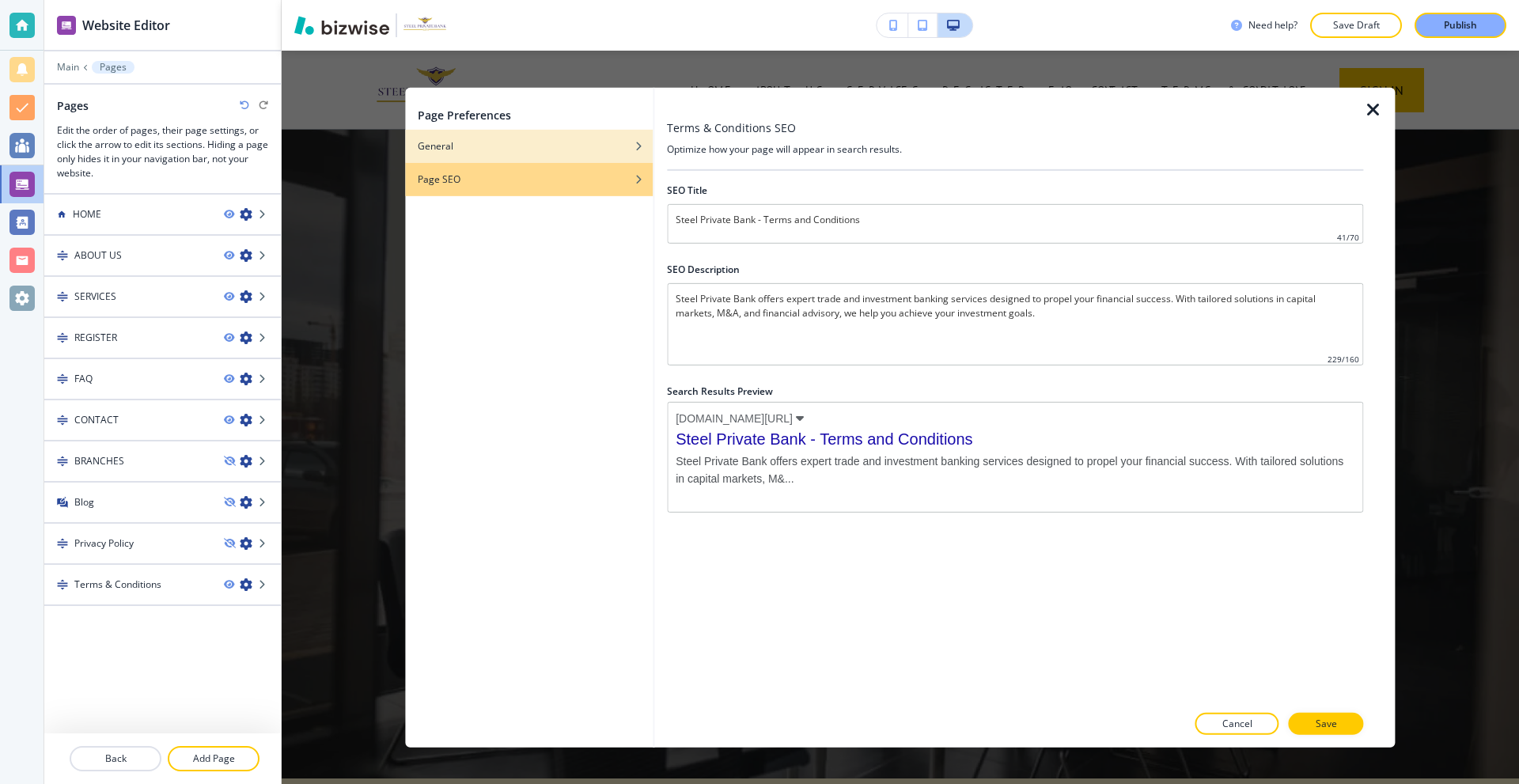
click at [495, 144] on div "General" at bounding box center [529, 145] width 247 height 15
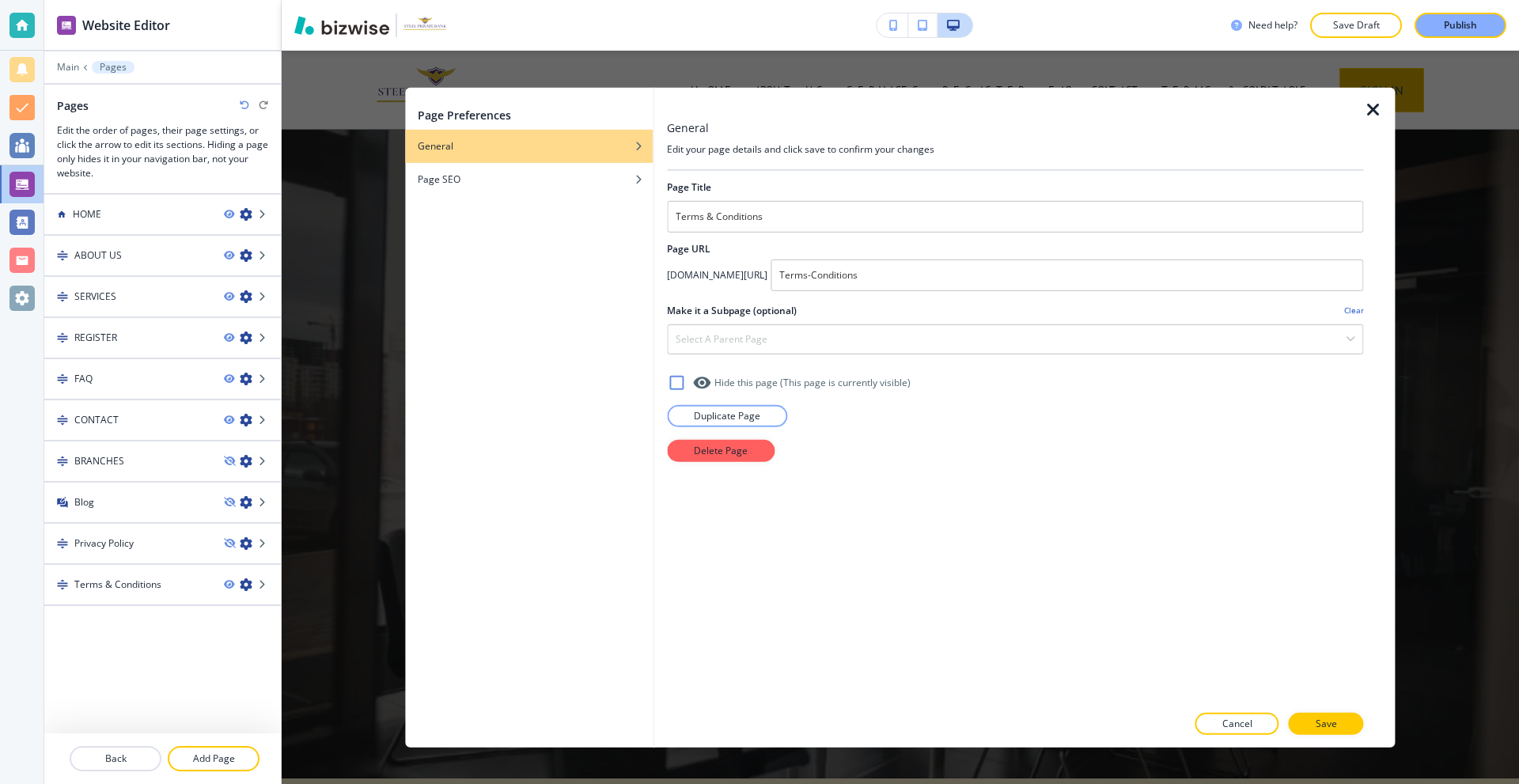
click at [1369, 107] on icon "button" at bounding box center [1374, 109] width 19 height 19
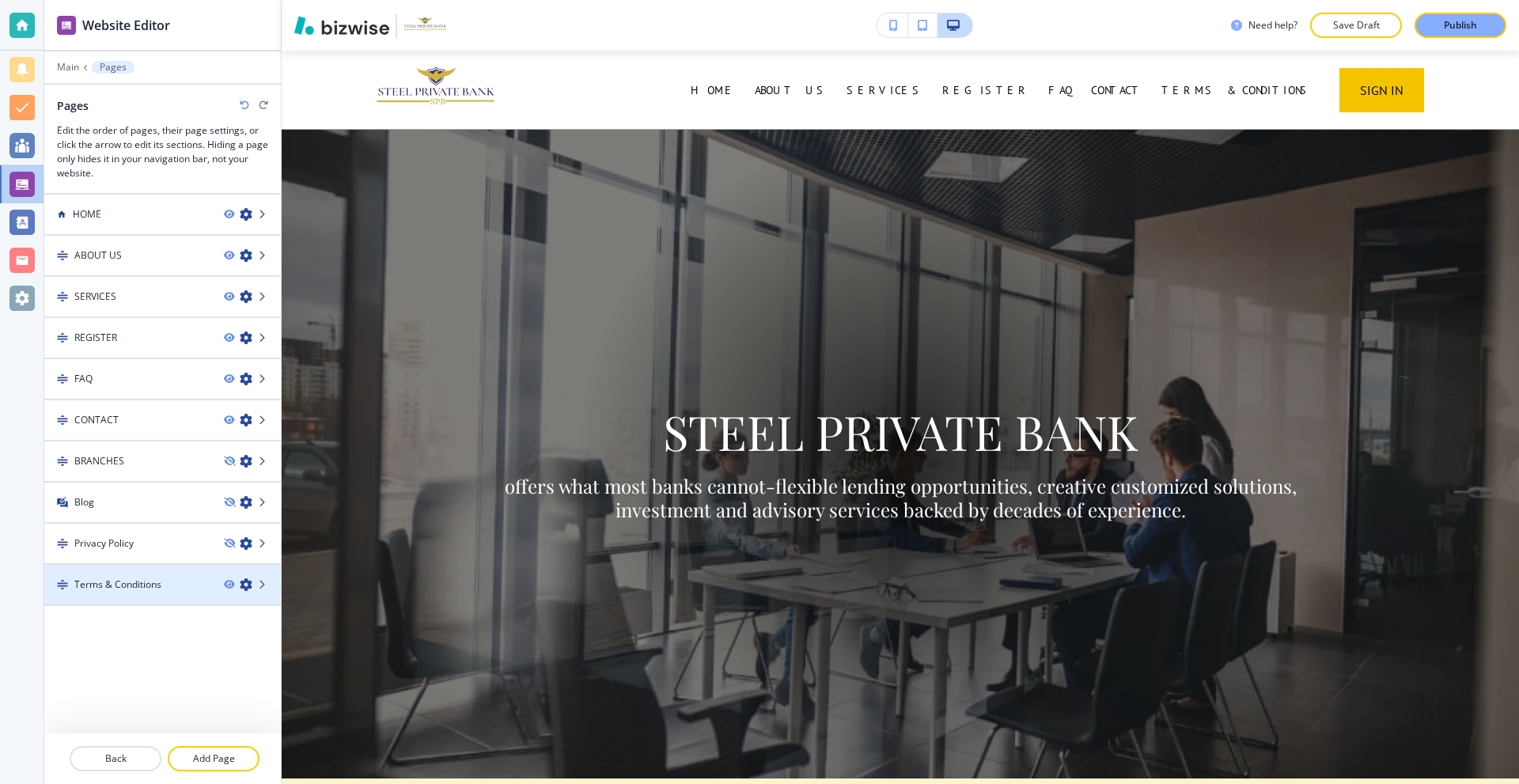
click at [245, 587] on icon "button" at bounding box center [246, 584] width 13 height 13
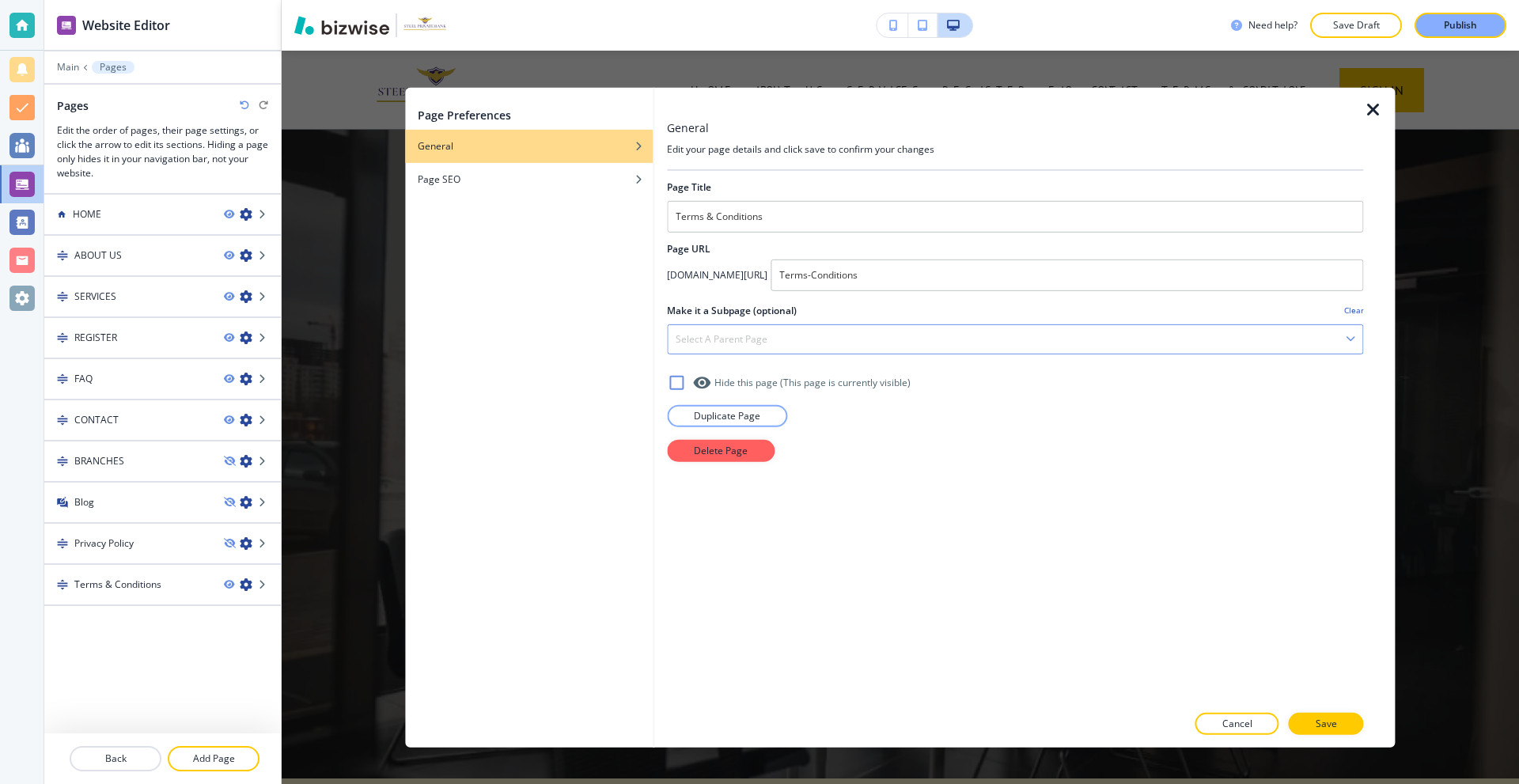
click at [784, 333] on div "Select a parent page" at bounding box center [1015, 338] width 695 height 28
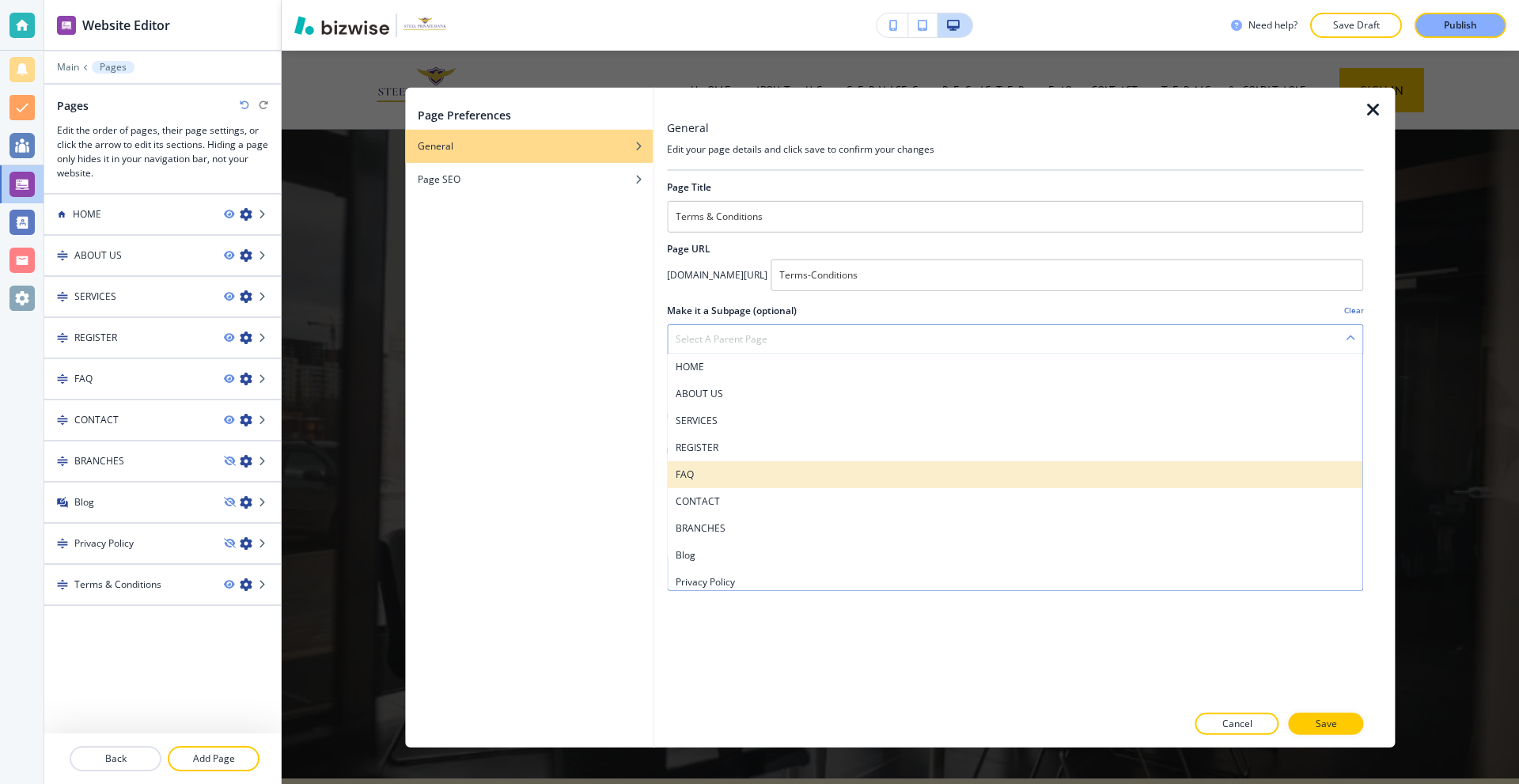
click at [734, 466] on div "FAQ" at bounding box center [1015, 474] width 695 height 27
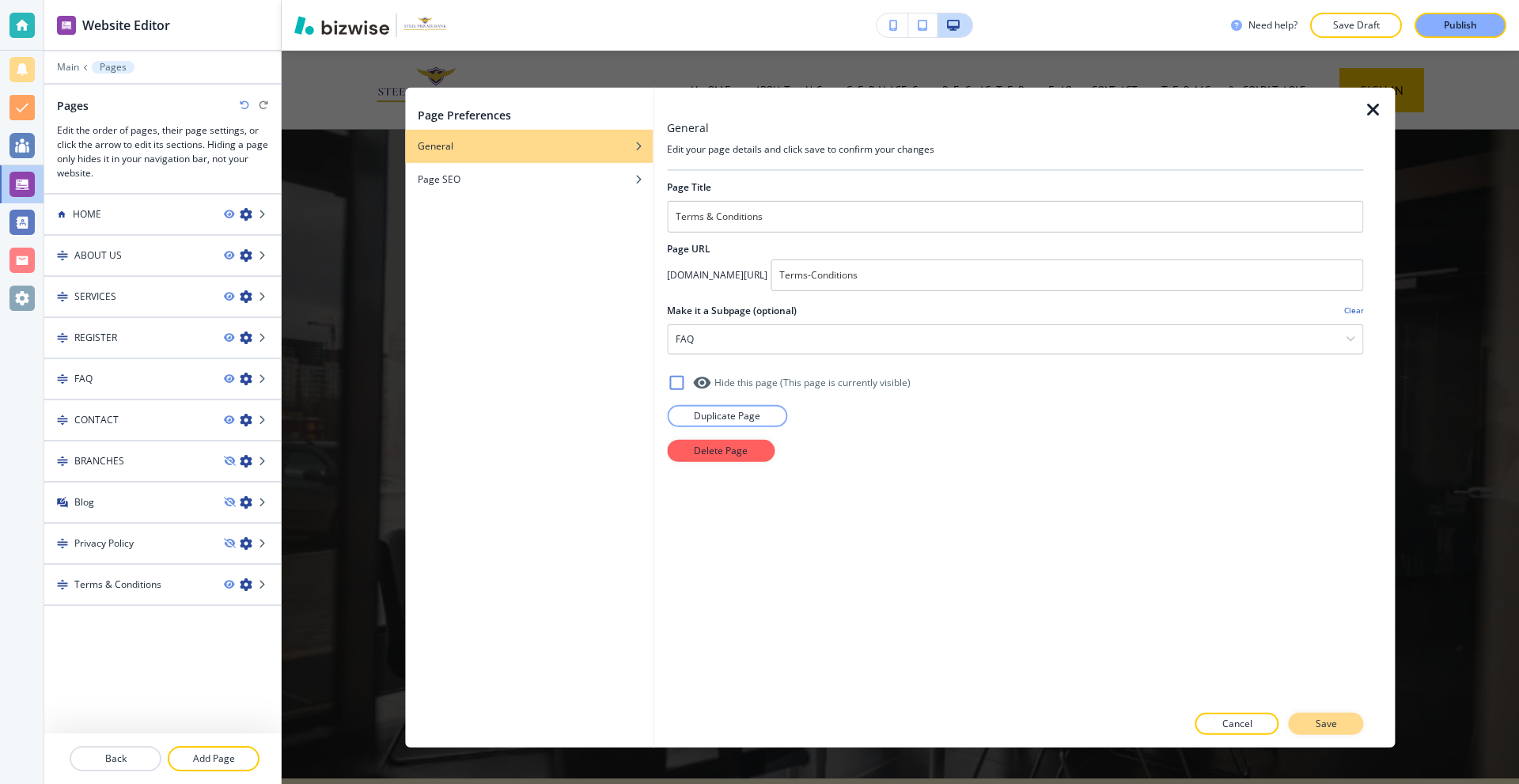
click at [1323, 720] on p "Save" at bounding box center [1327, 724] width 22 height 15
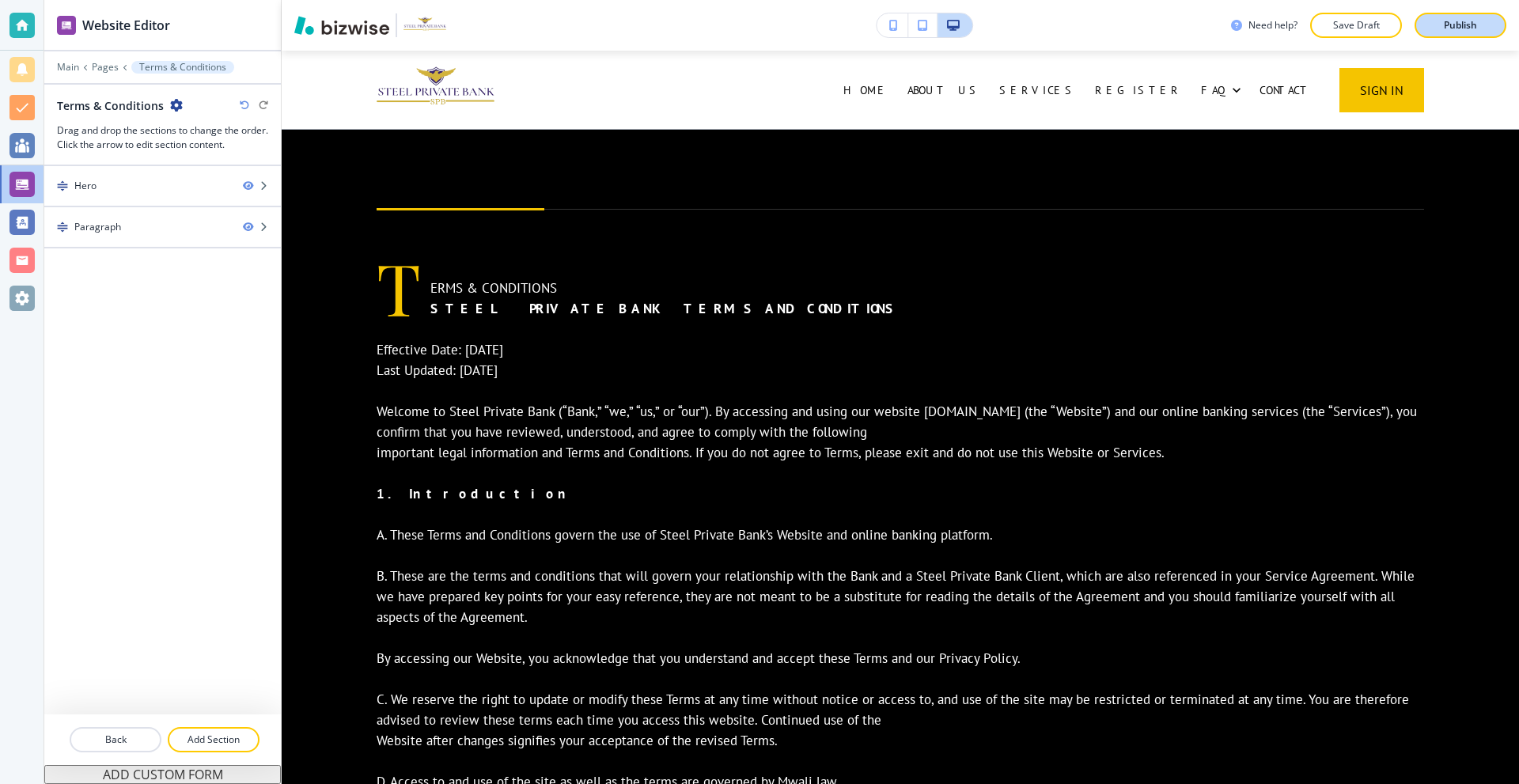
click at [1455, 25] on p "Publish" at bounding box center [1461, 25] width 34 height 15
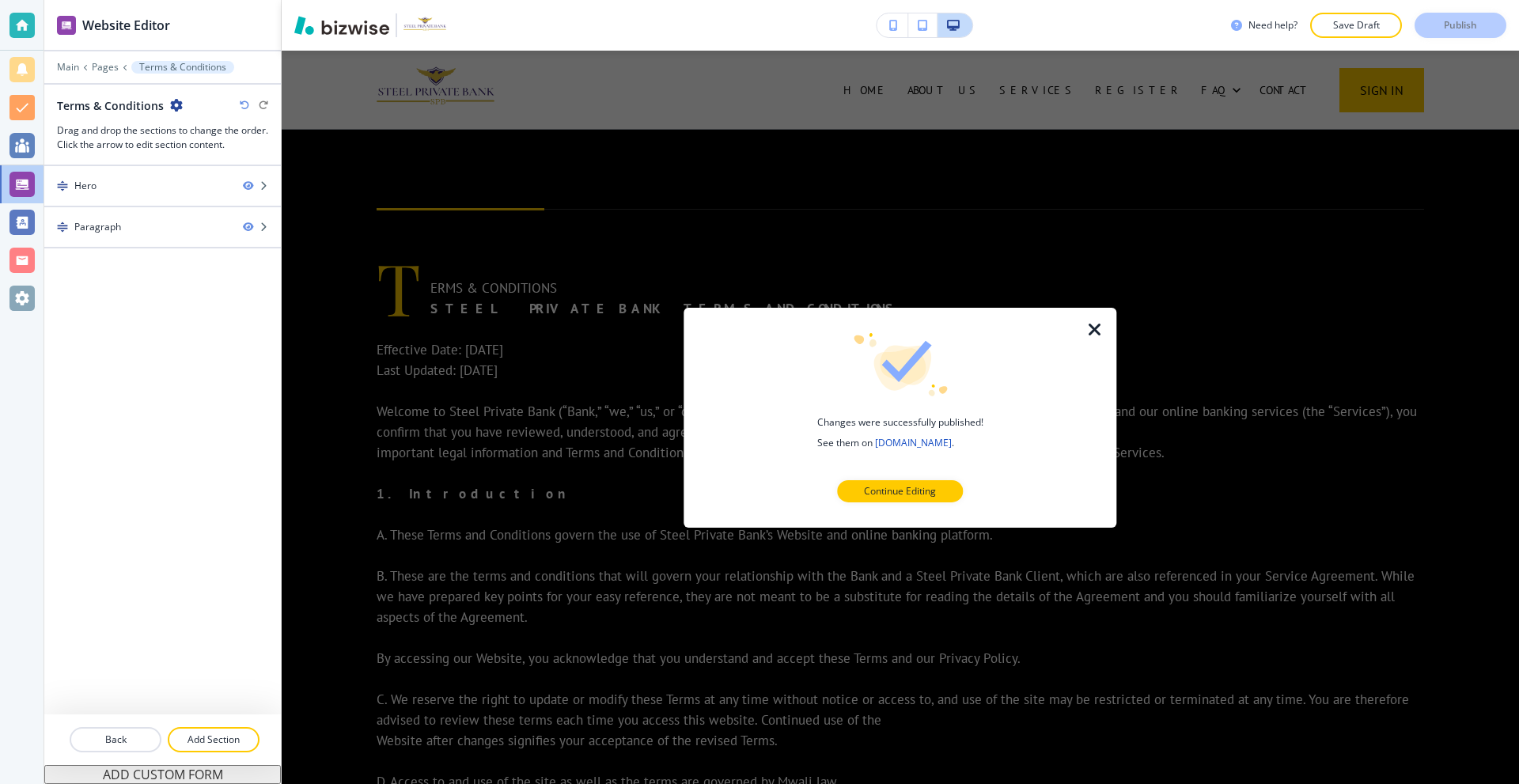
click at [1096, 323] on icon "button" at bounding box center [1094, 329] width 19 height 19
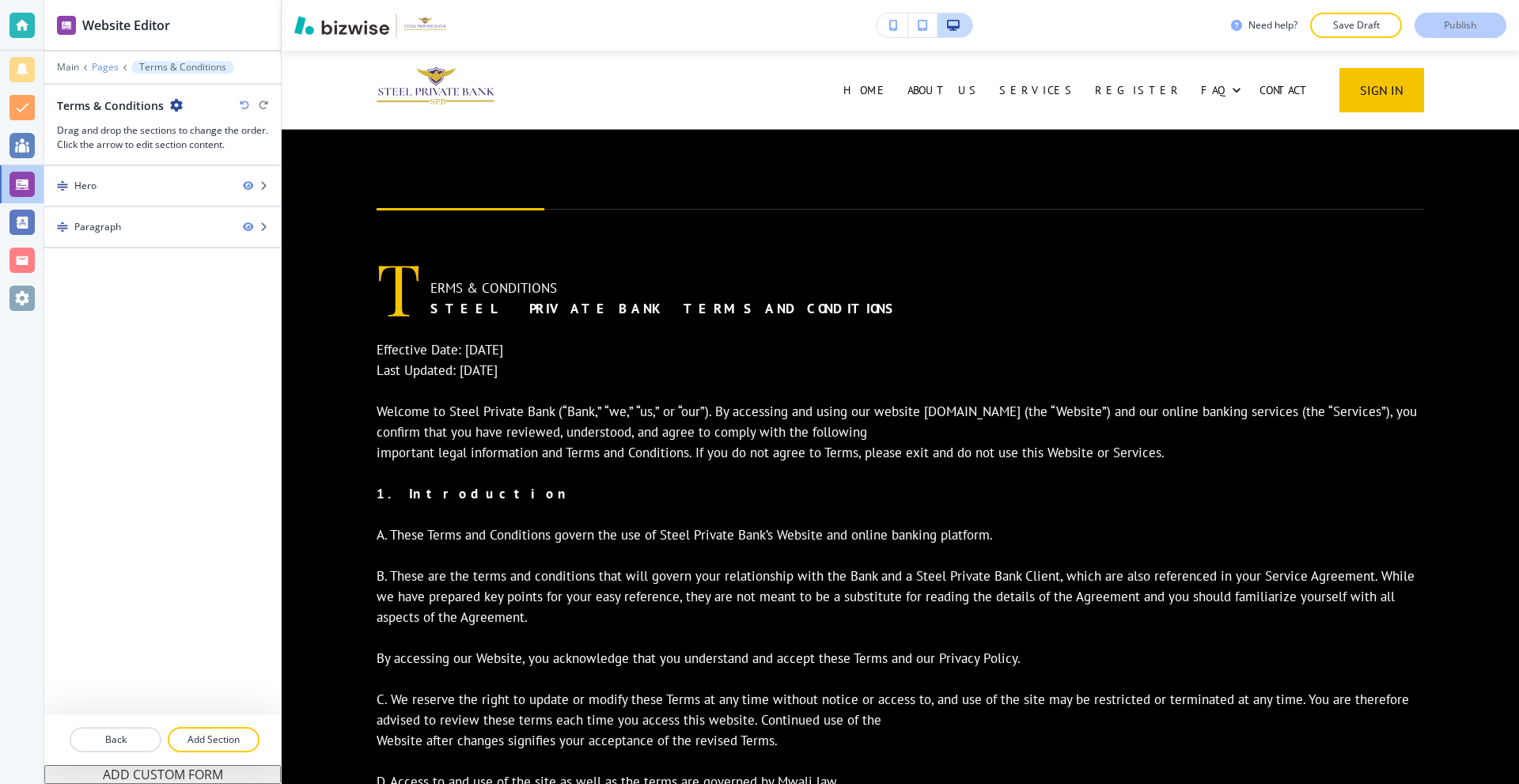
click at [95, 68] on p "Pages" at bounding box center [105, 67] width 27 height 11
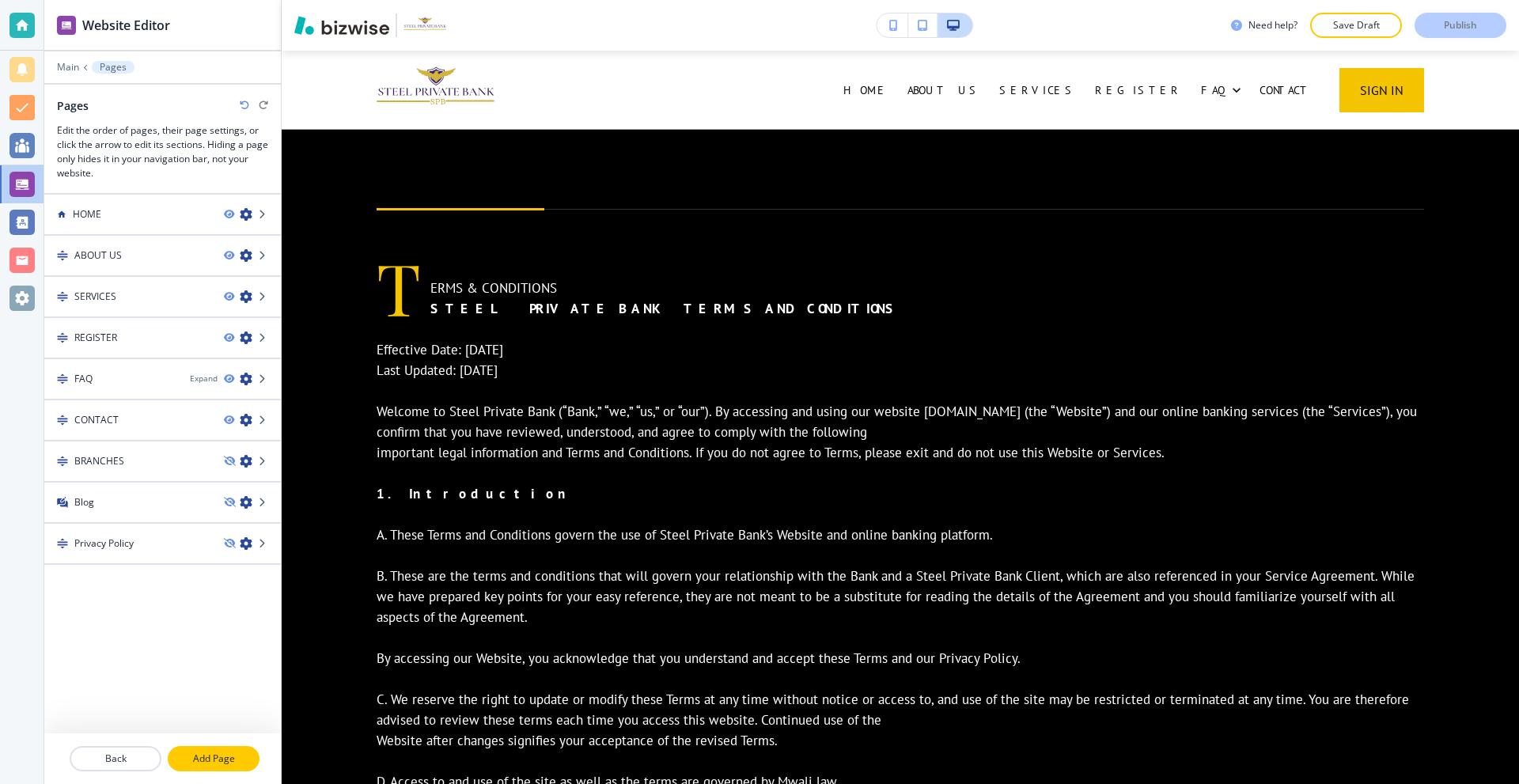
click at [192, 760] on p "Add Page" at bounding box center [213, 759] width 88 height 15
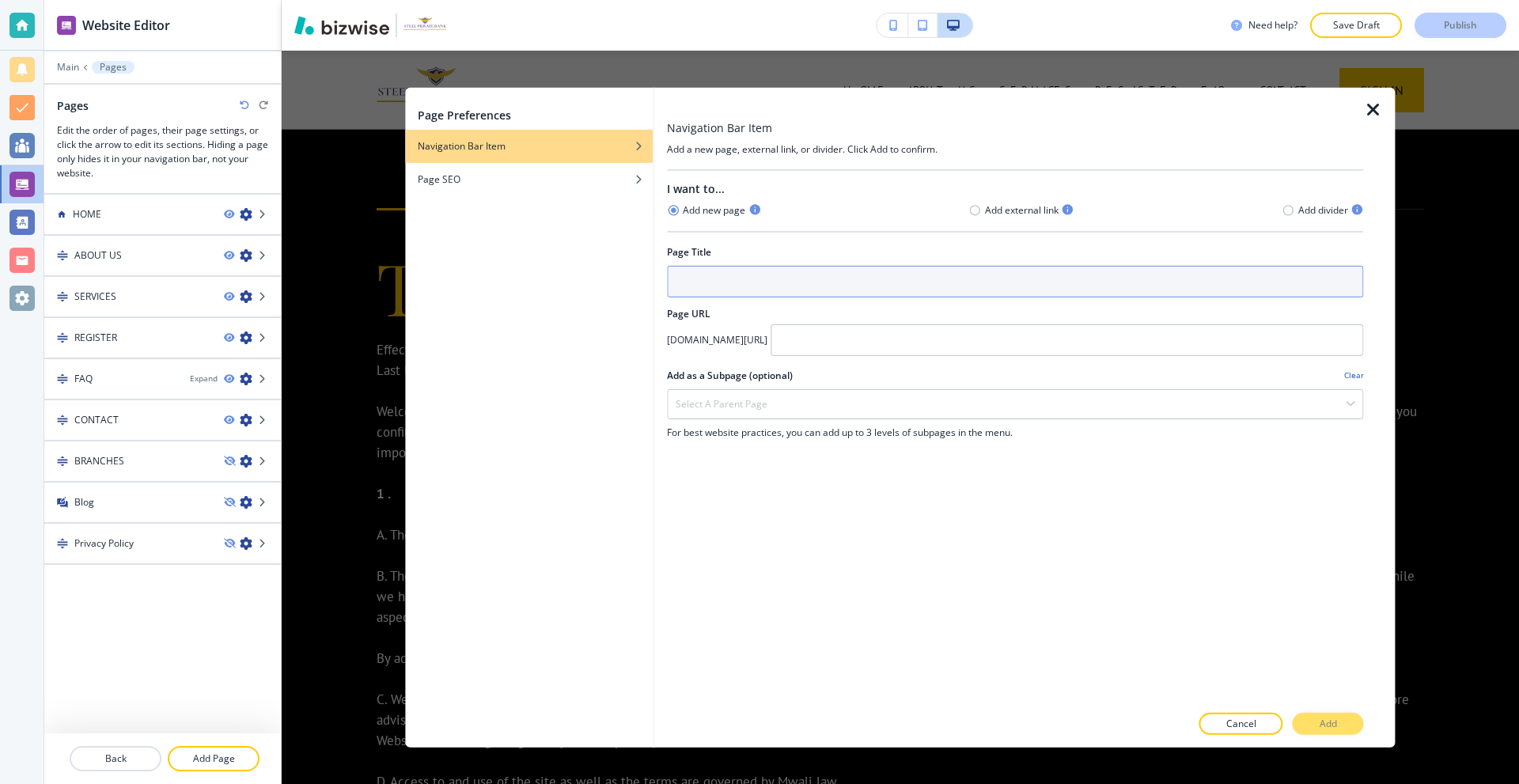
click at [757, 281] on input "text" at bounding box center [1015, 281] width 696 height 32
type input "Thank You"
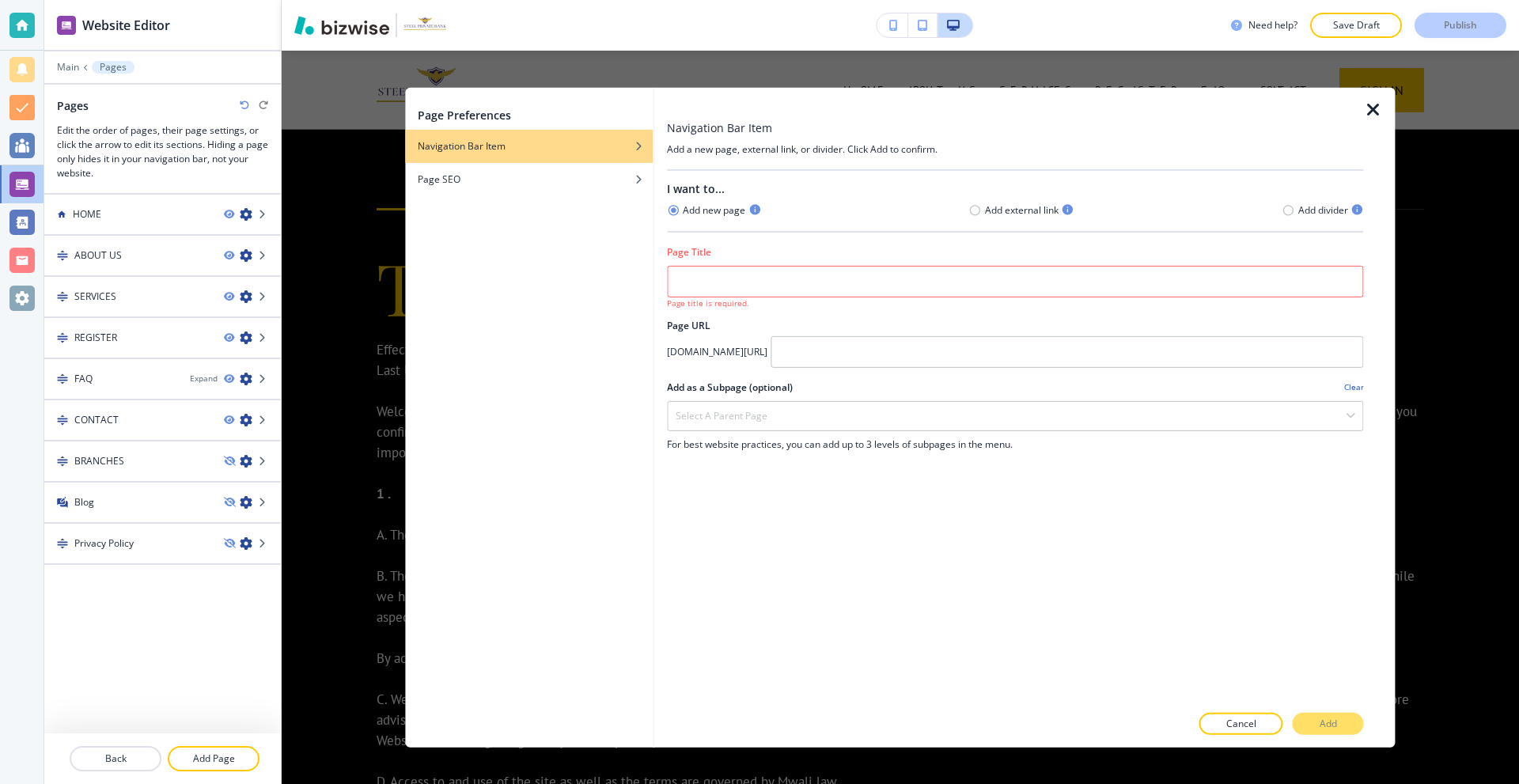
drag, startPoint x: 1360, startPoint y: 111, endPoint x: 1343, endPoint y: 127, distance: 23.3
click at [1359, 111] on div at bounding box center [1015, 103] width 696 height 32
click at [1371, 112] on icon "button" at bounding box center [1374, 109] width 19 height 19
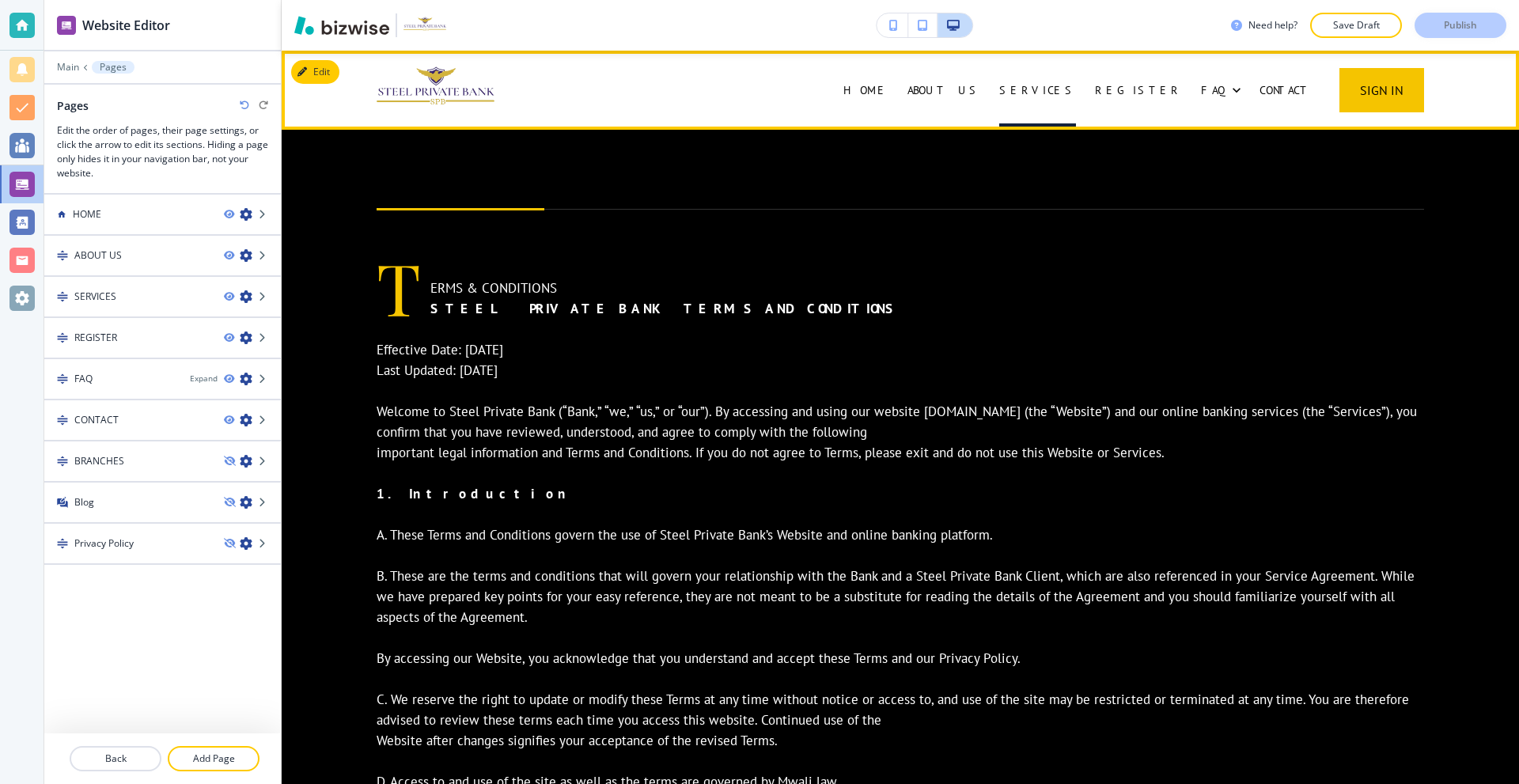
drag, startPoint x: 1099, startPoint y: 88, endPoint x: 1121, endPoint y: 91, distance: 22.2
click at [1076, 91] on p "SERVICES" at bounding box center [1037, 90] width 76 height 15
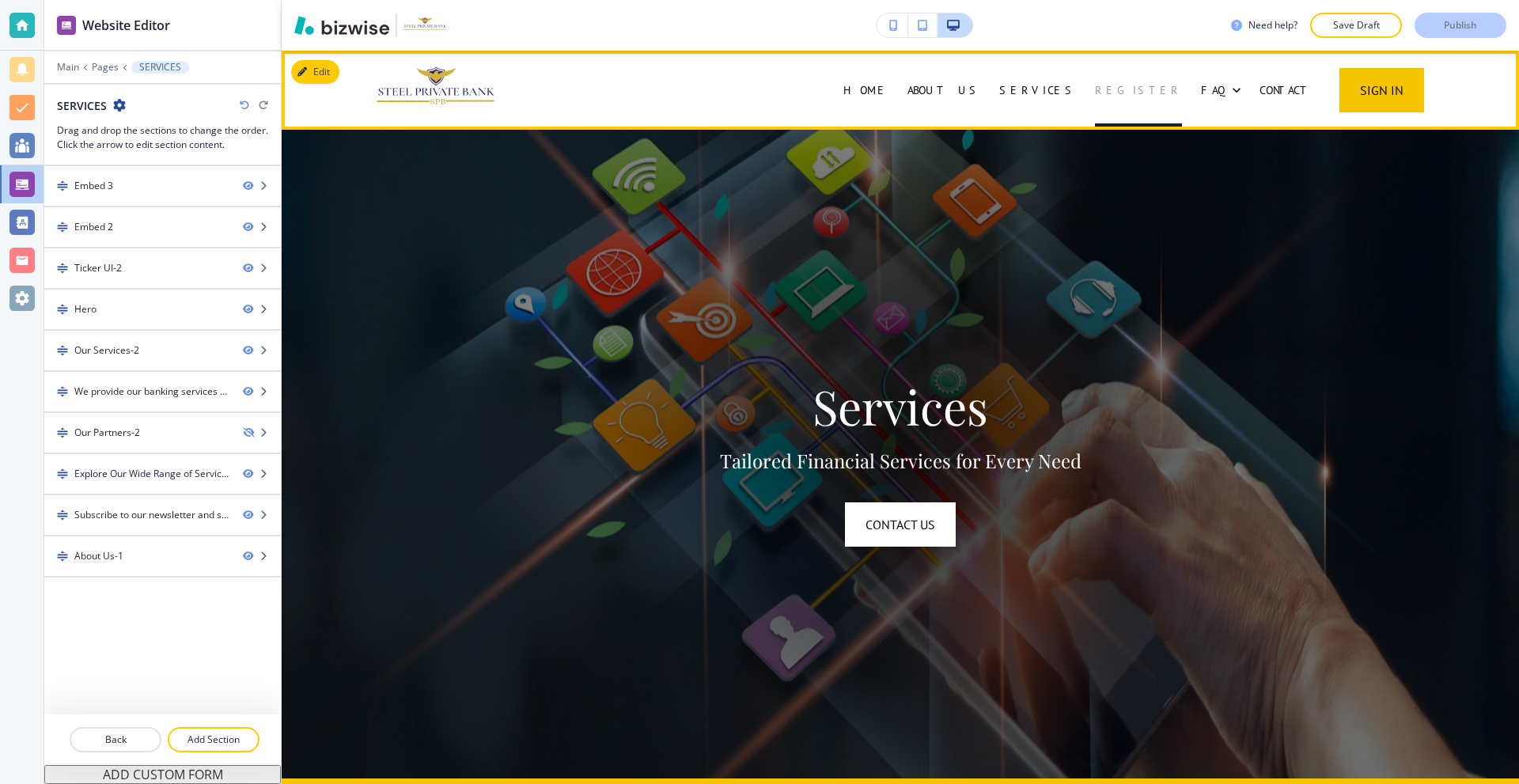
click at [1146, 90] on p "REGISTER" at bounding box center [1139, 90] width 87 height 15
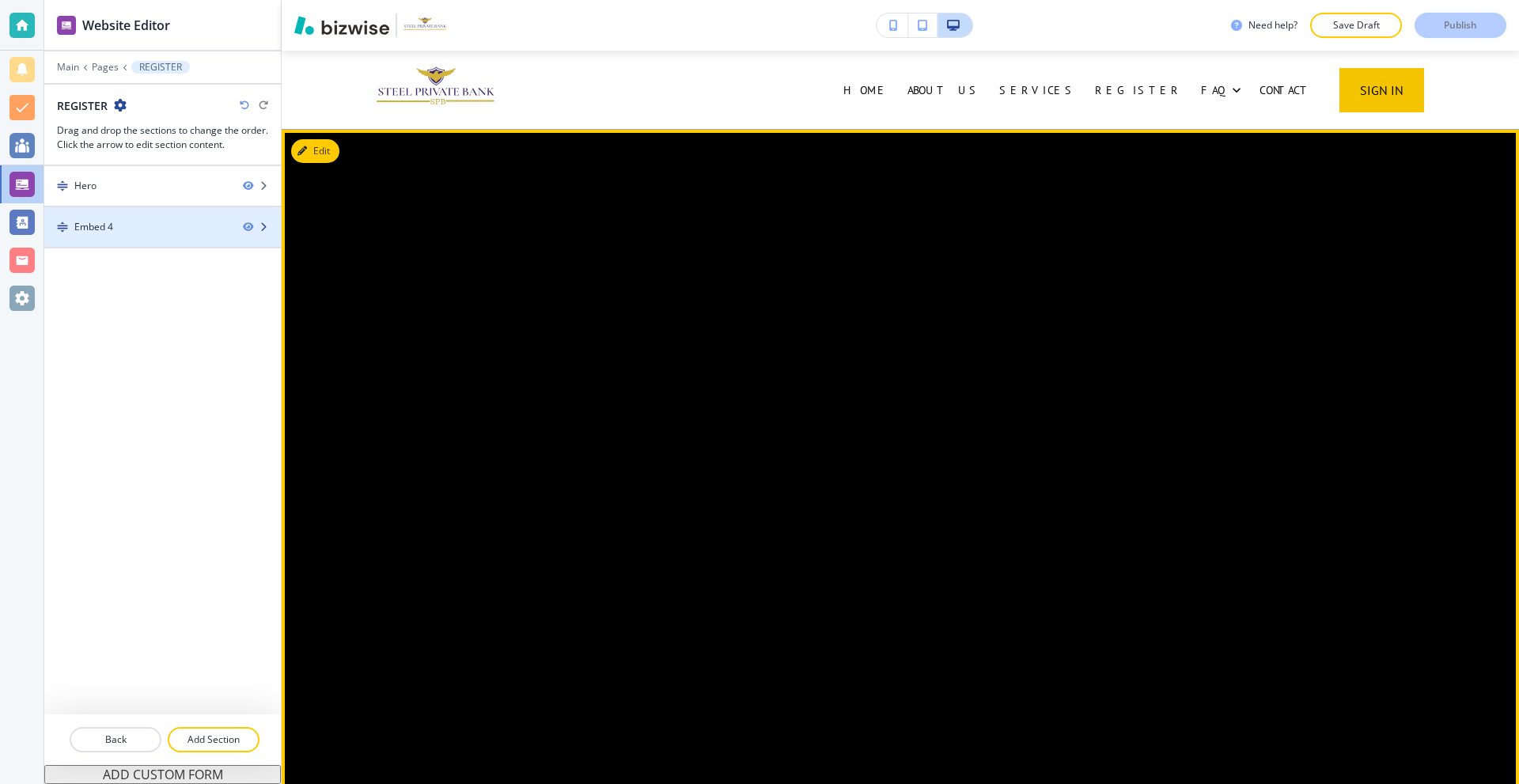
click at [133, 246] on div at bounding box center [163, 241] width 236 height 13
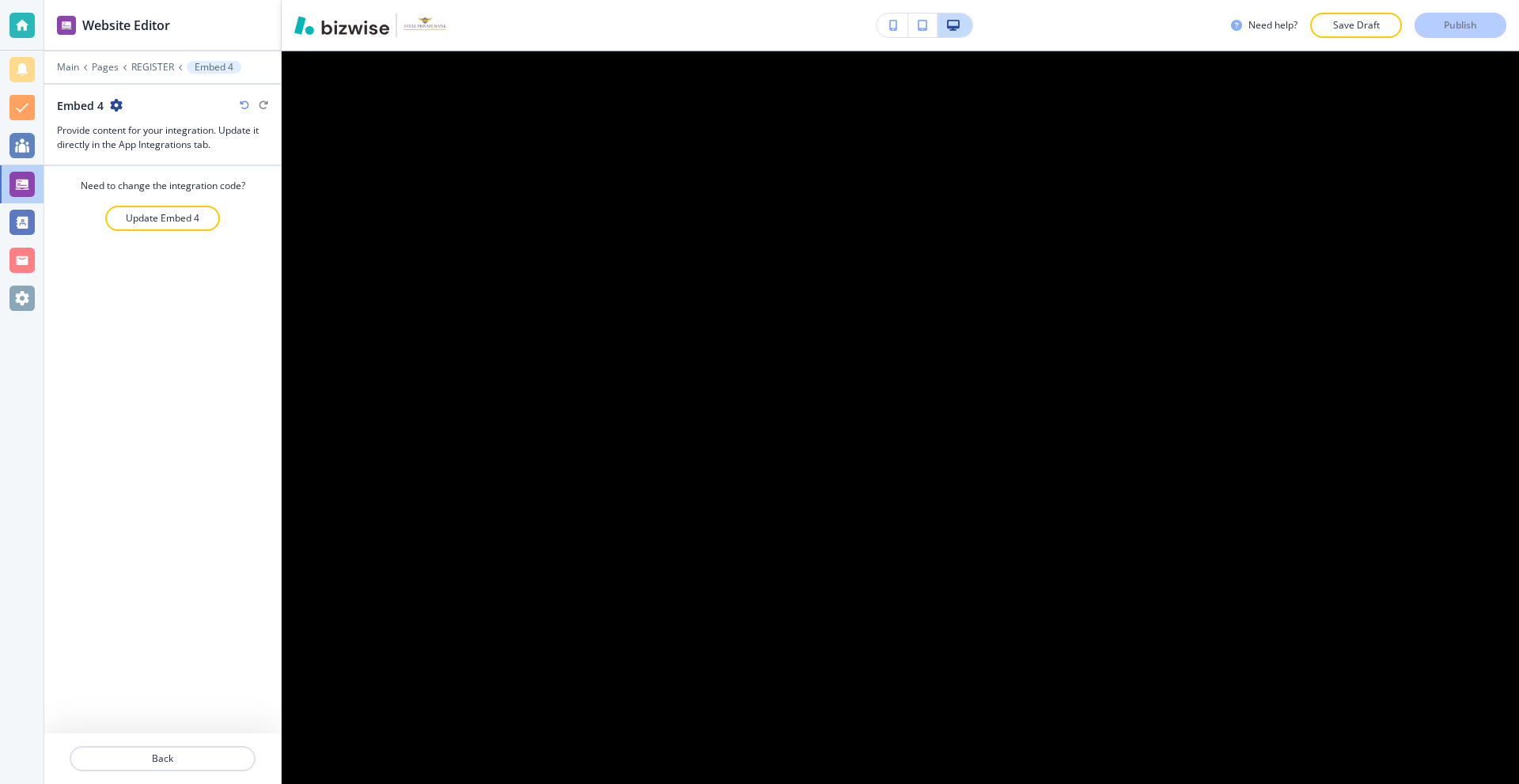
scroll to position [79, 0]
click at [155, 218] on p "Update Embed 4" at bounding box center [162, 218] width 74 height 15
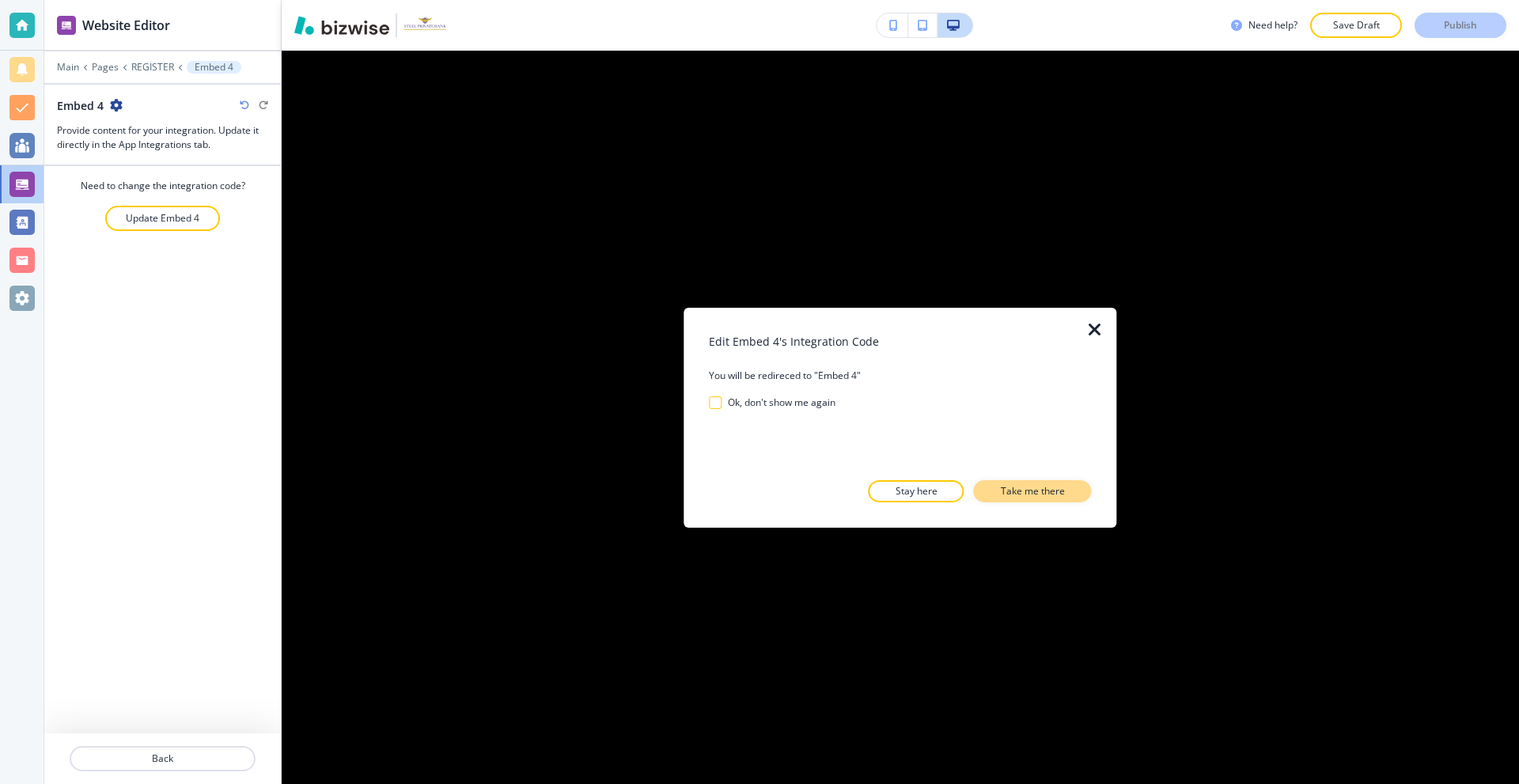
click at [1002, 489] on p "Take me there" at bounding box center [1033, 491] width 65 height 15
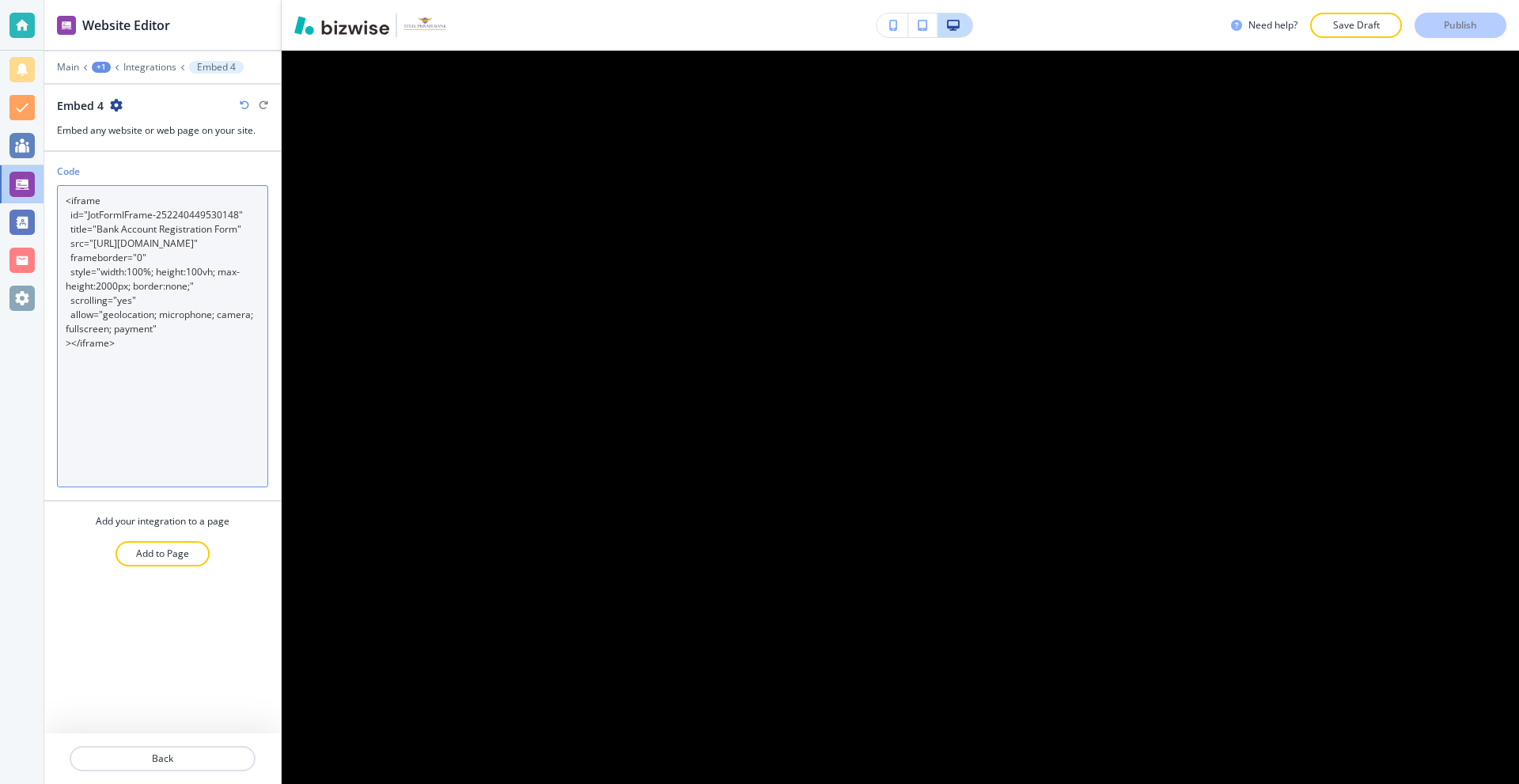
click at [177, 265] on textarea "<iframe id="JotFormIFrame-252240449530148" title="Bank Account Registration For…" at bounding box center [163, 336] width 211 height 303
paste textarea "id="JotFormIFrame-252384551128457" title="Bank Account Registration Form" onloa…"
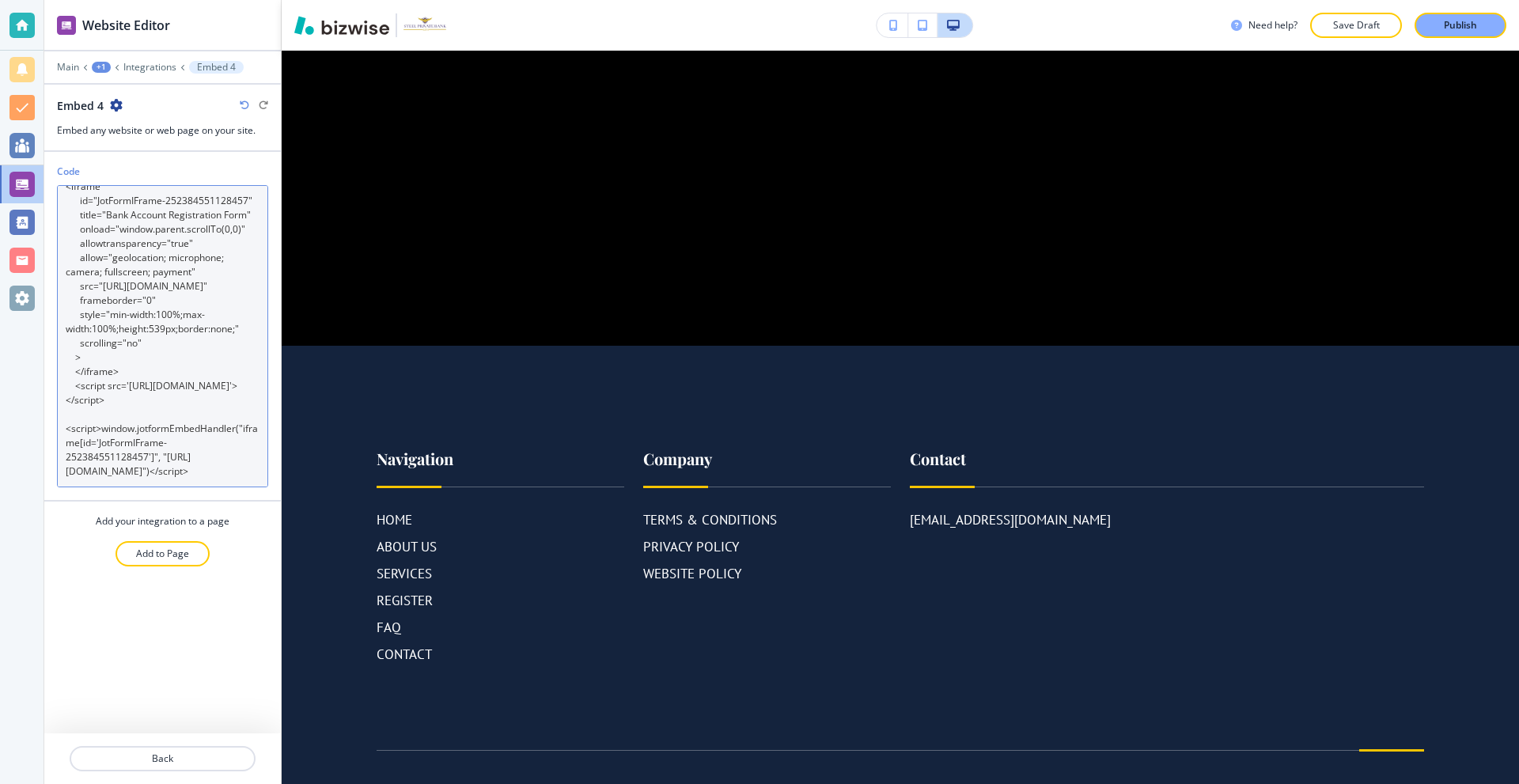
scroll to position [85, 0]
click at [195, 413] on textarea "<iframe id="JotFormIFrame-252384551128457" title="Bank Account Registration For…" at bounding box center [163, 336] width 211 height 303
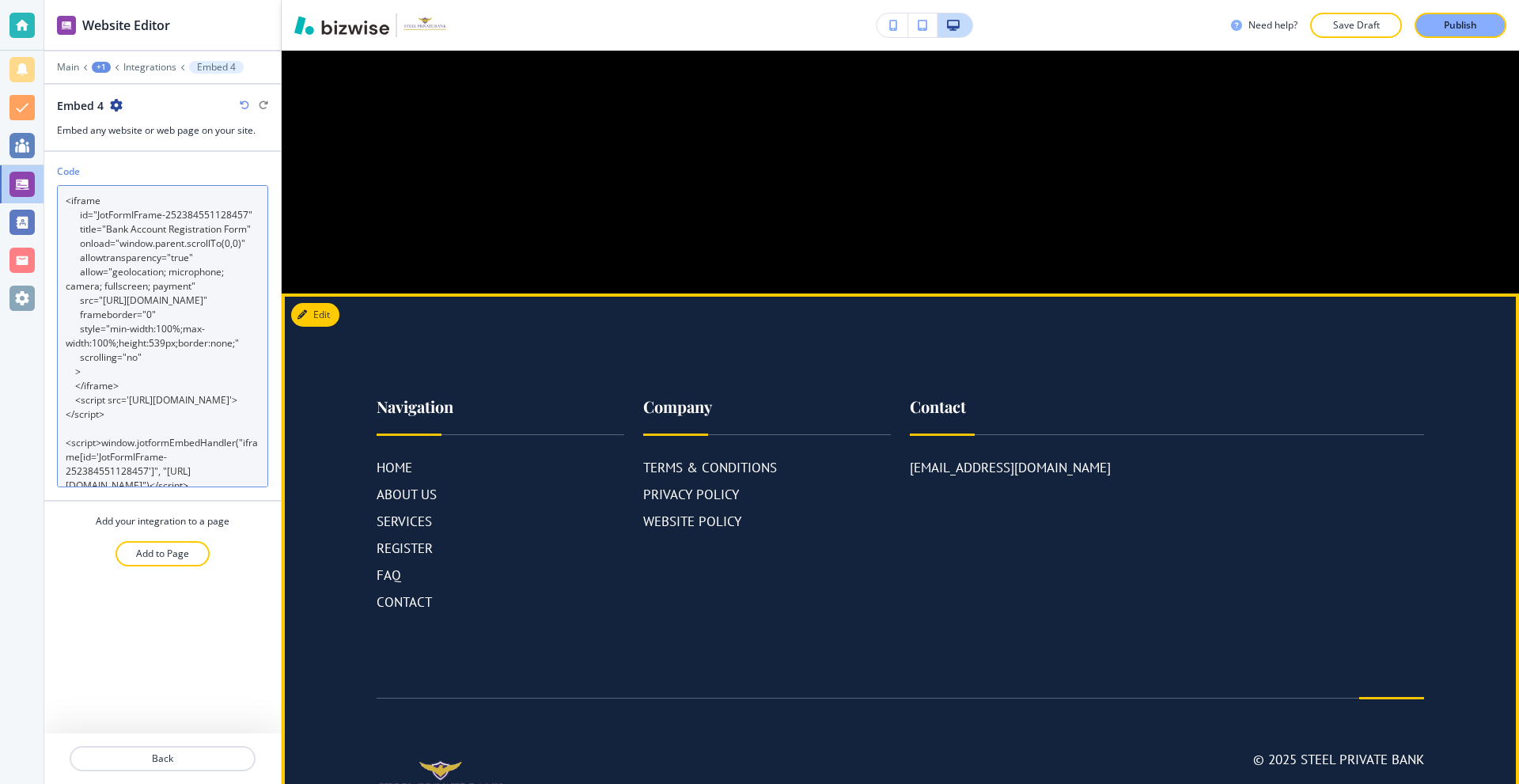
scroll to position [0, 0]
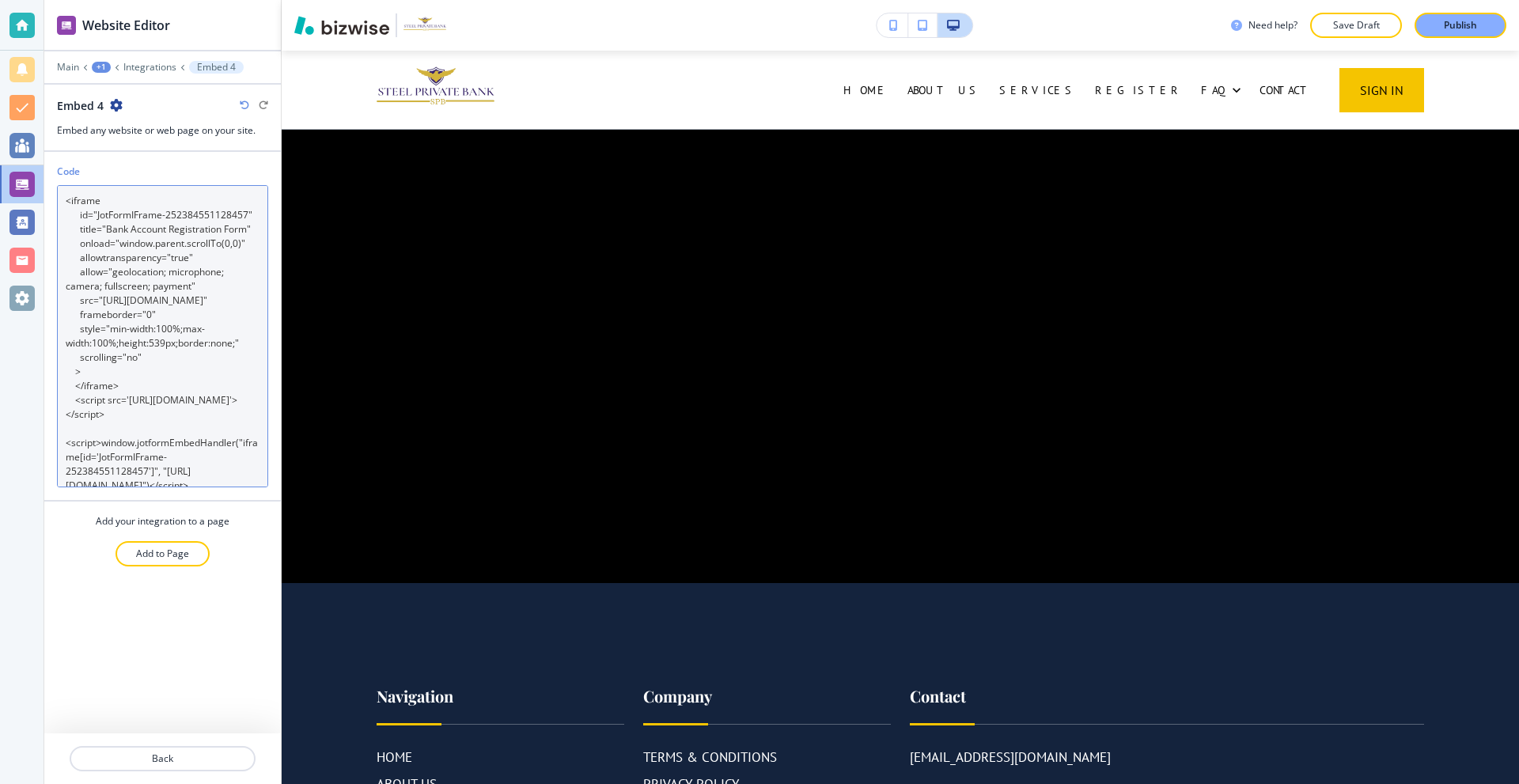
click at [160, 283] on textarea "<iframe id="JotFormIFrame-252384551128457" title="Bank Account Registration For…" at bounding box center [163, 336] width 211 height 303
paste textarea "id="JotFormIFrame-252384551128457" title="Bank Account Registration Form" onloa…"
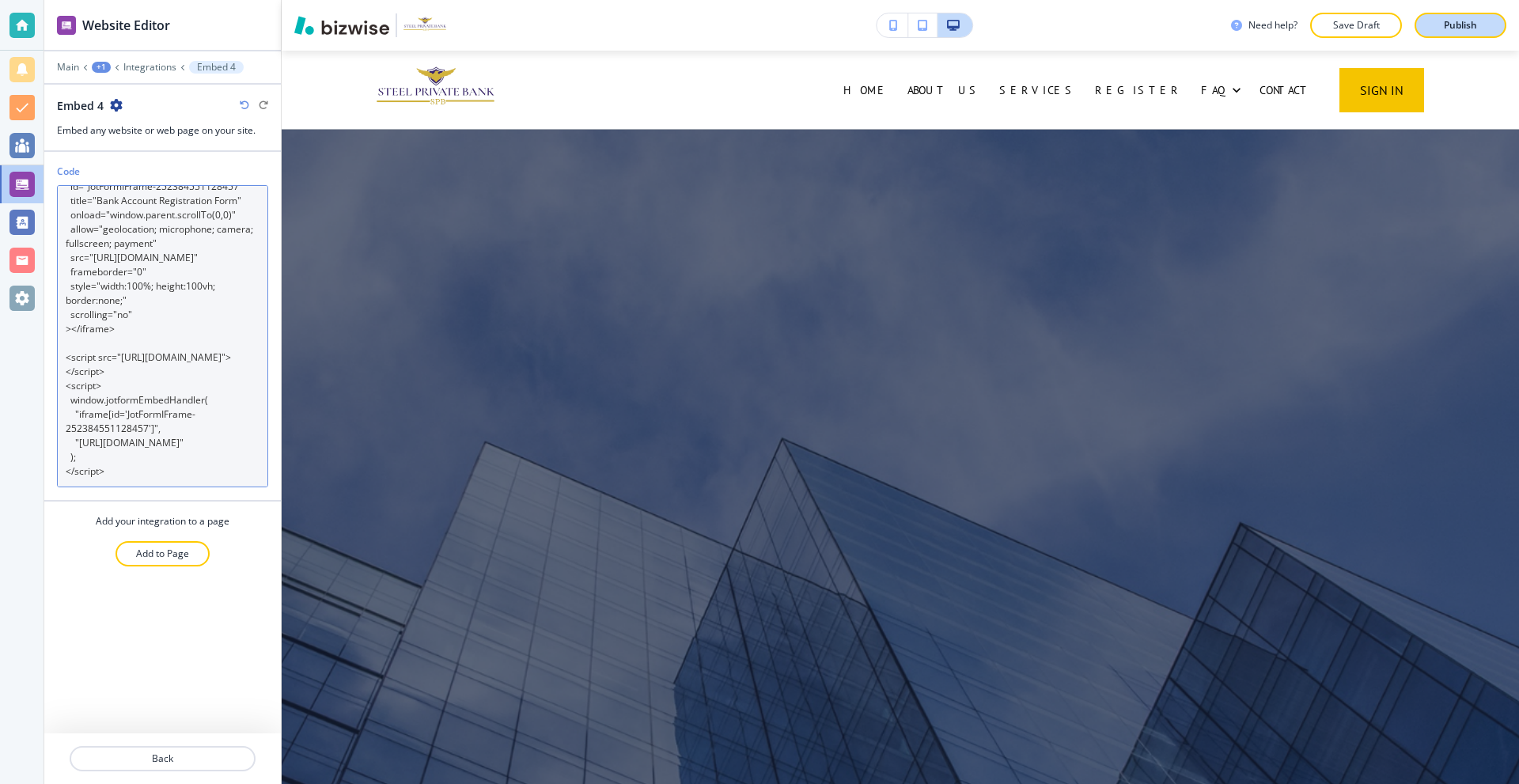
type textarea "<iframe id="JotFormIFrame-252384551128457" title="Bank Account Registration For…"
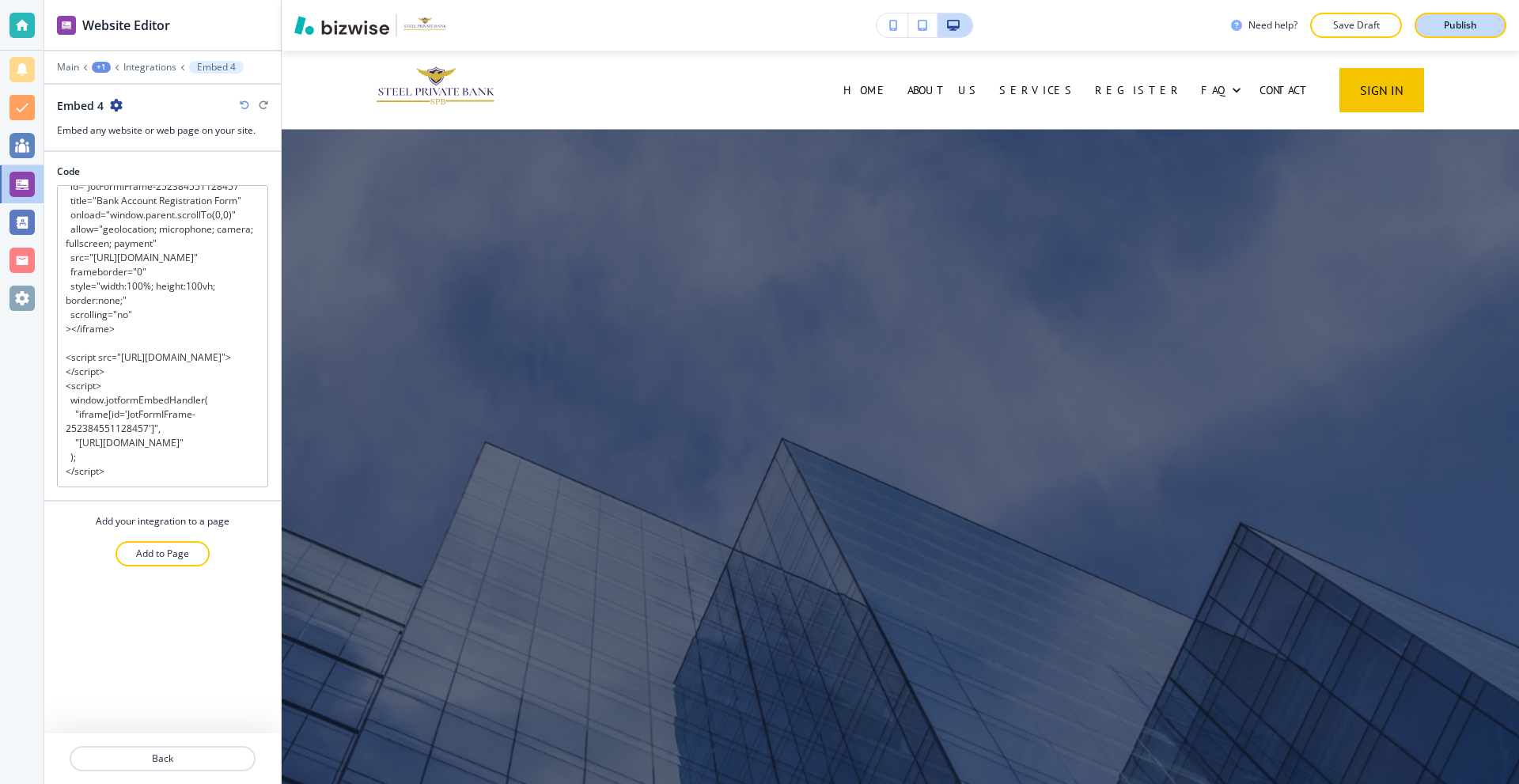
click at [1437, 18] on div "Publish" at bounding box center [1461, 25] width 51 height 15
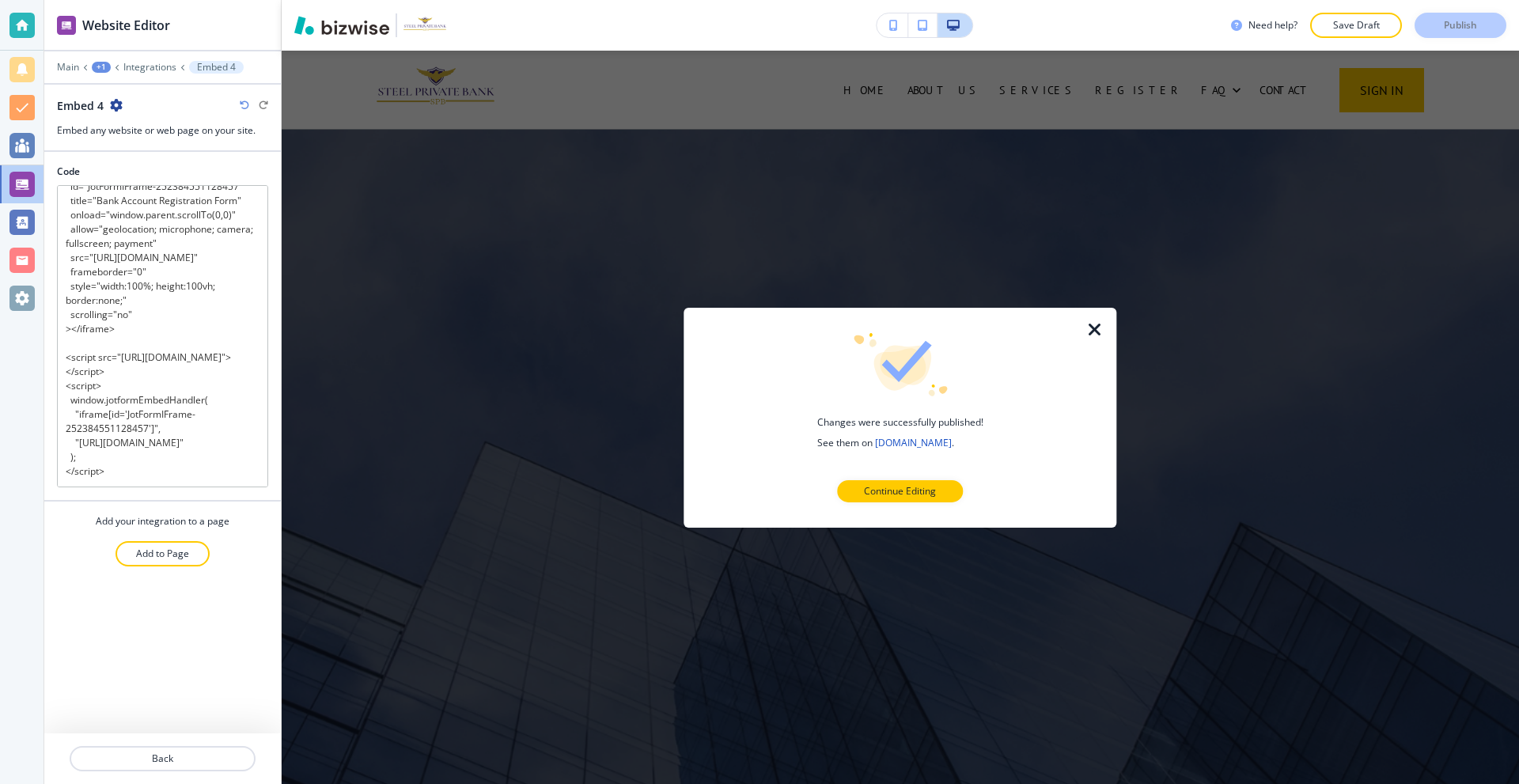
click at [1097, 331] on icon "button" at bounding box center [1094, 329] width 19 height 19
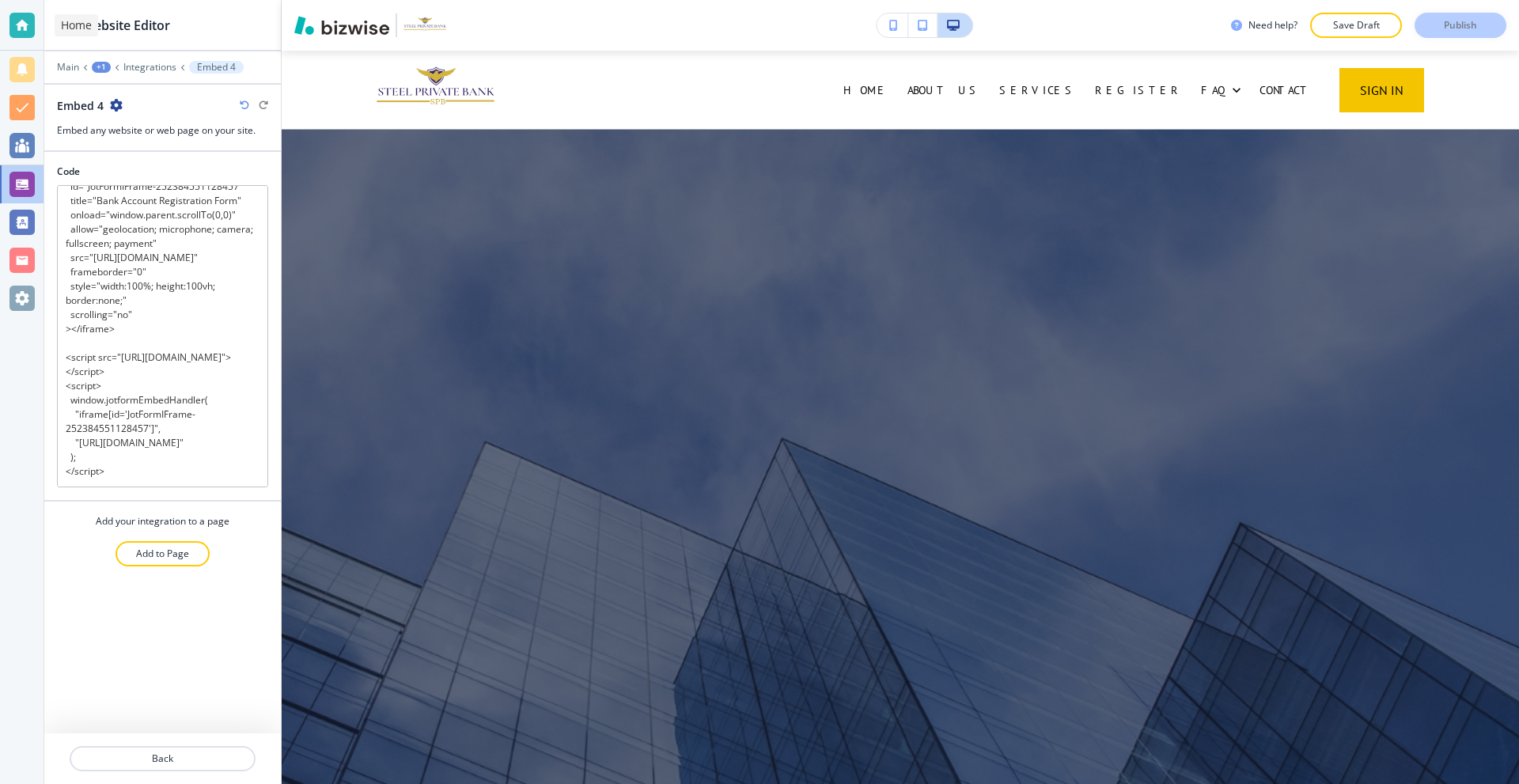
click at [11, 30] on div at bounding box center [22, 25] width 25 height 25
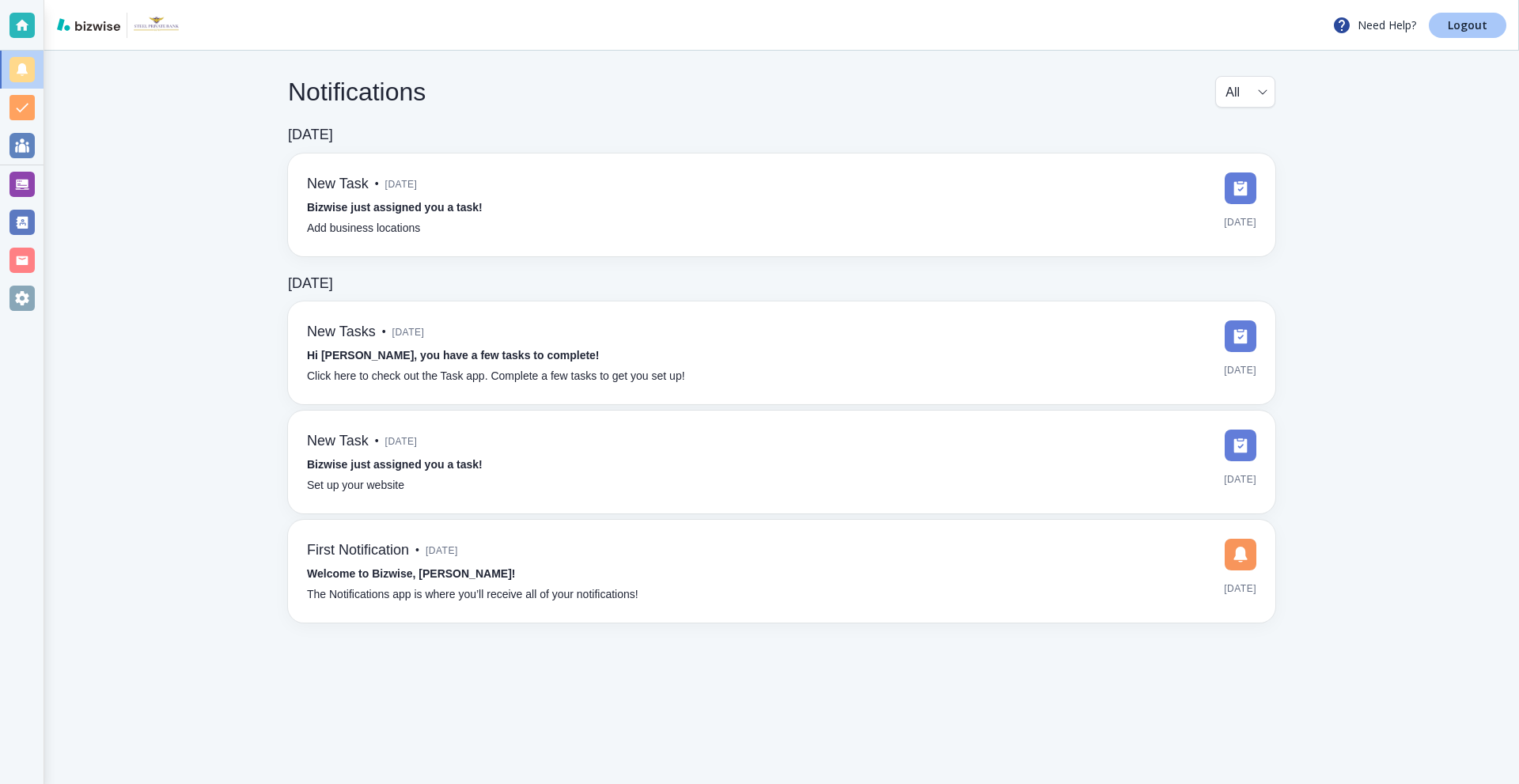
click at [1449, 15] on link "Logout" at bounding box center [1467, 25] width 77 height 25
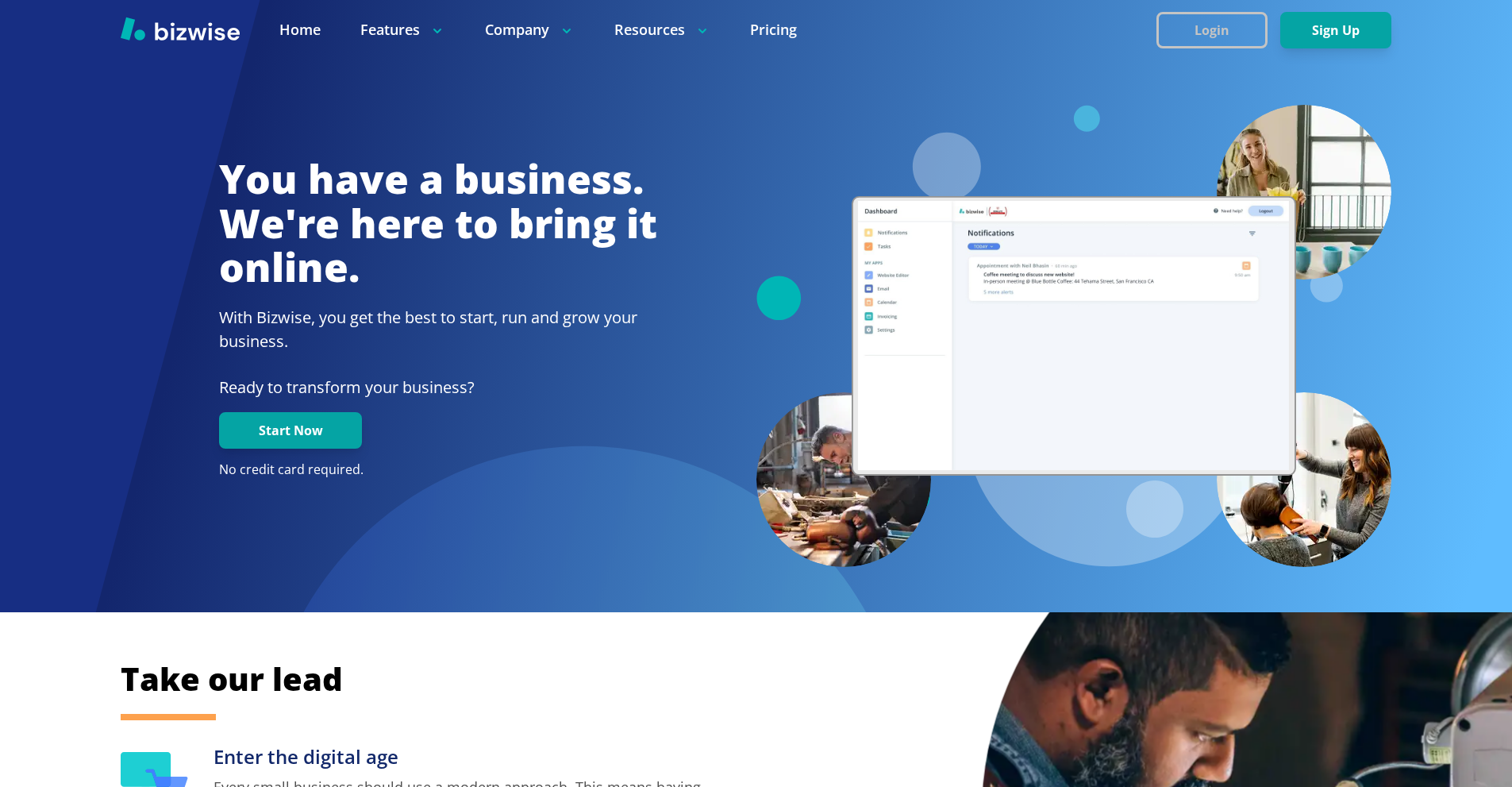
click at [1228, 31] on button "Login" at bounding box center [1212, 30] width 111 height 36
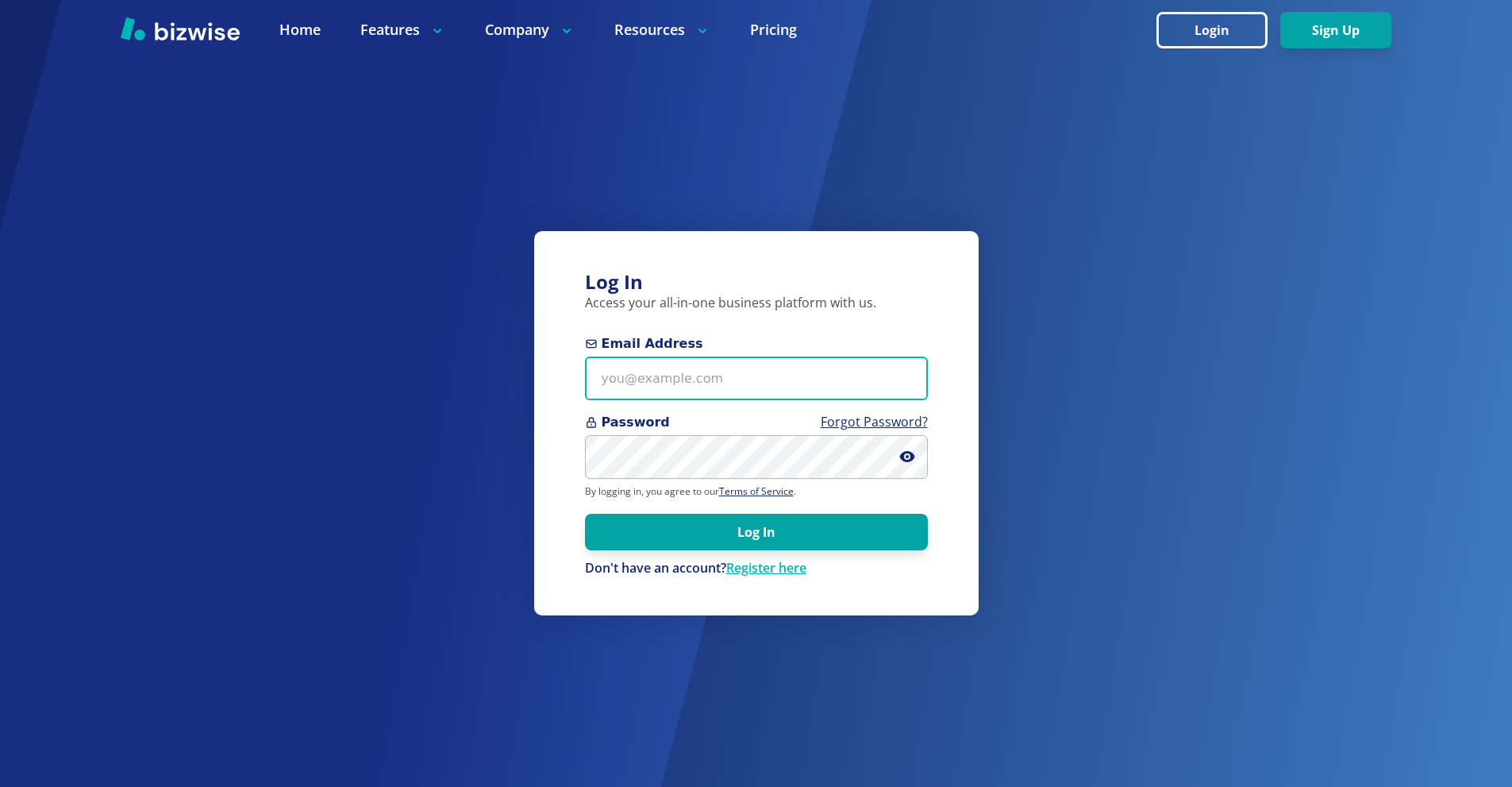
click at [698, 371] on input "Email Address" at bounding box center [757, 378] width 343 height 44
paste input "[EMAIL_ADDRESS][DOMAIN_NAME]"
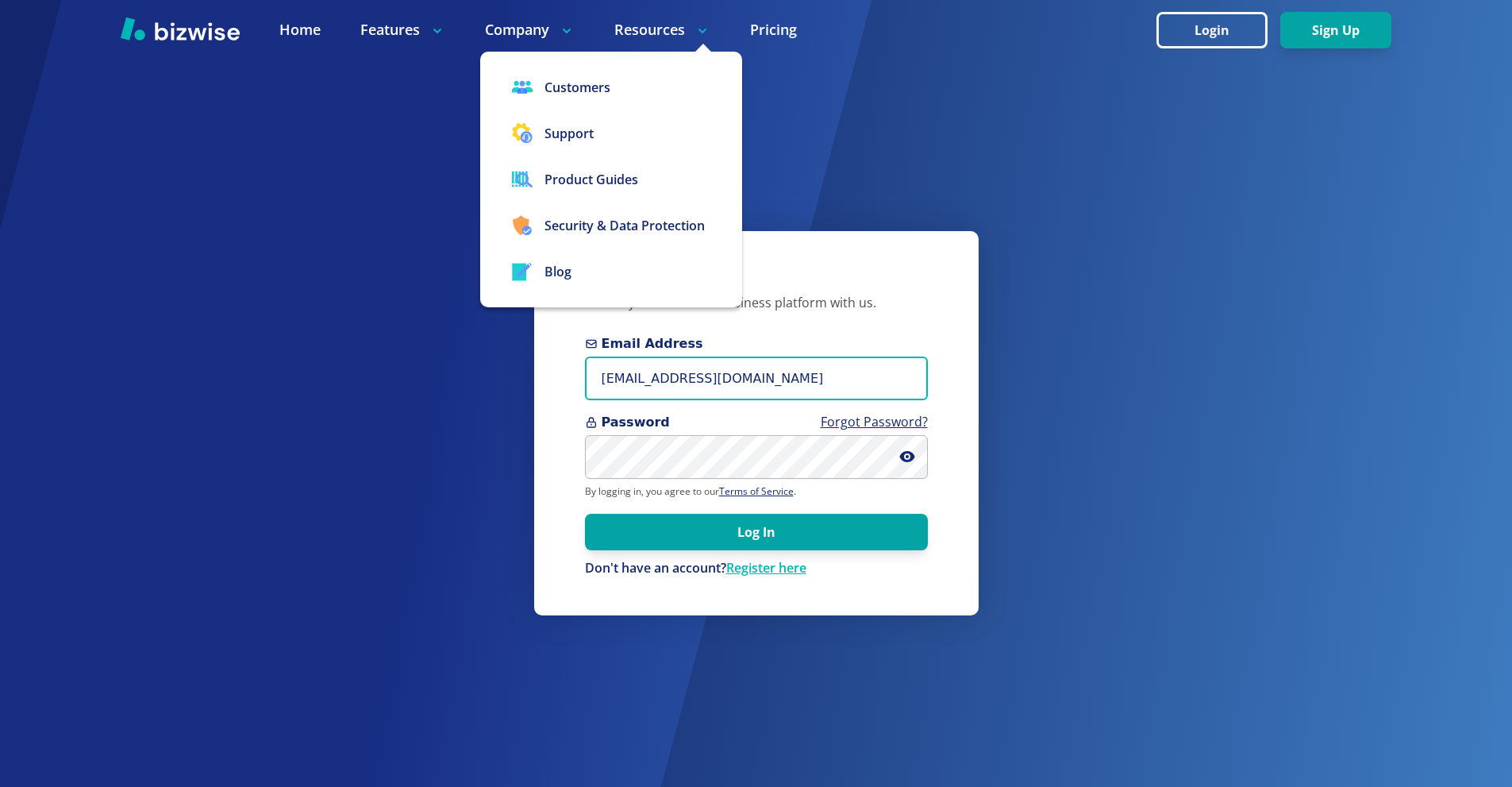
type input "[EMAIL_ADDRESS][DOMAIN_NAME]"
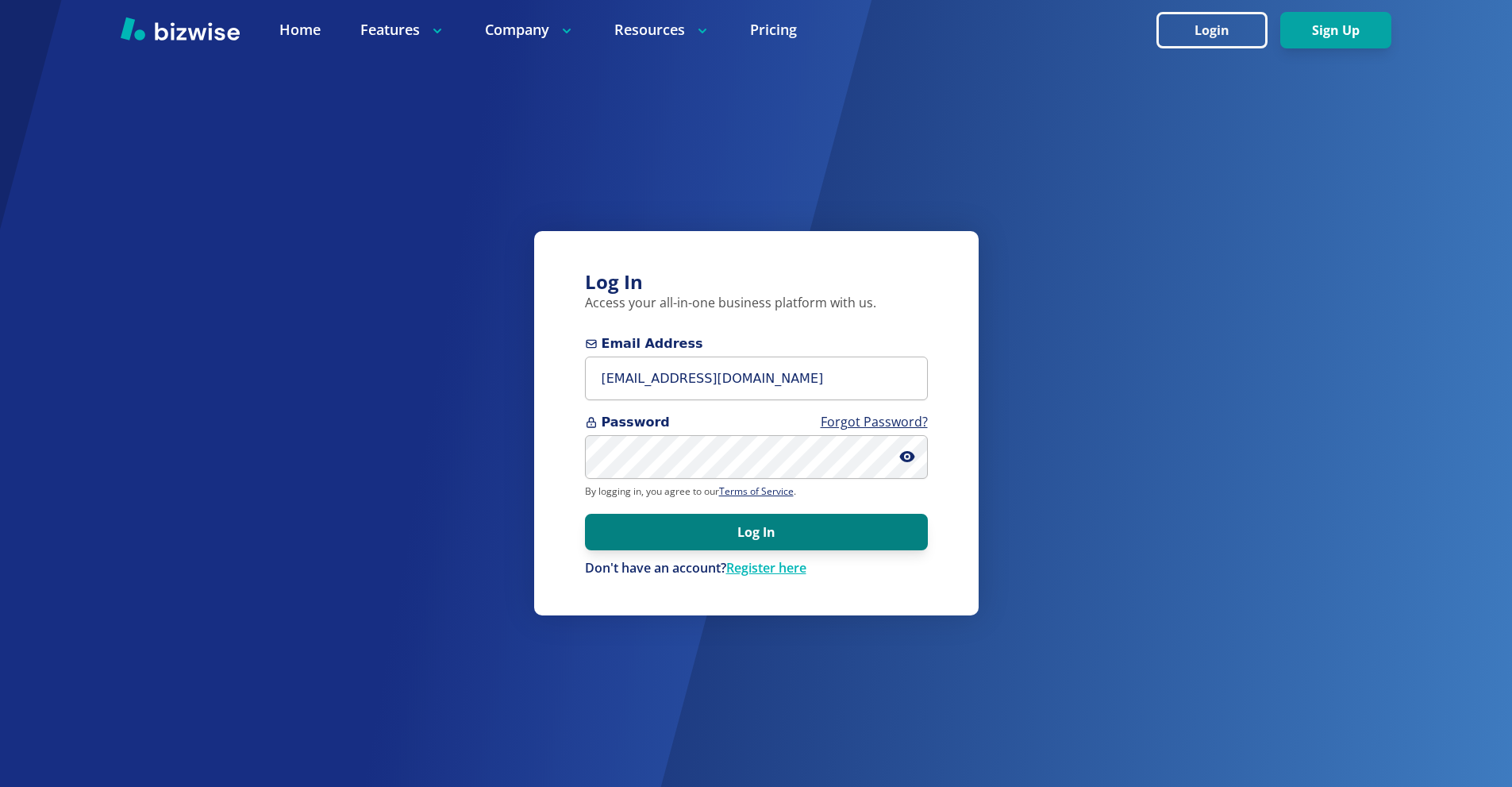
click at [782, 544] on button "Log In" at bounding box center [757, 532] width 343 height 36
